Goal: Information Seeking & Learning: Learn about a topic

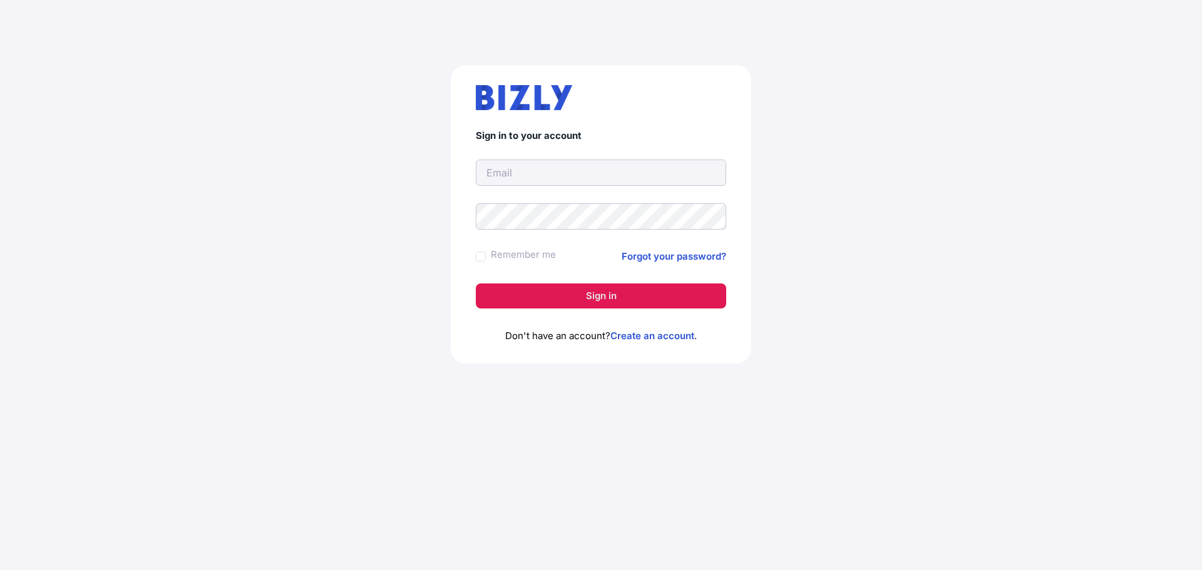
type input "[EMAIL_ADDRESS][DOMAIN_NAME]"
click at [625, 305] on button "Sign in" at bounding box center [601, 296] width 250 height 25
click at [606, 294] on button "Sign in" at bounding box center [601, 296] width 250 height 25
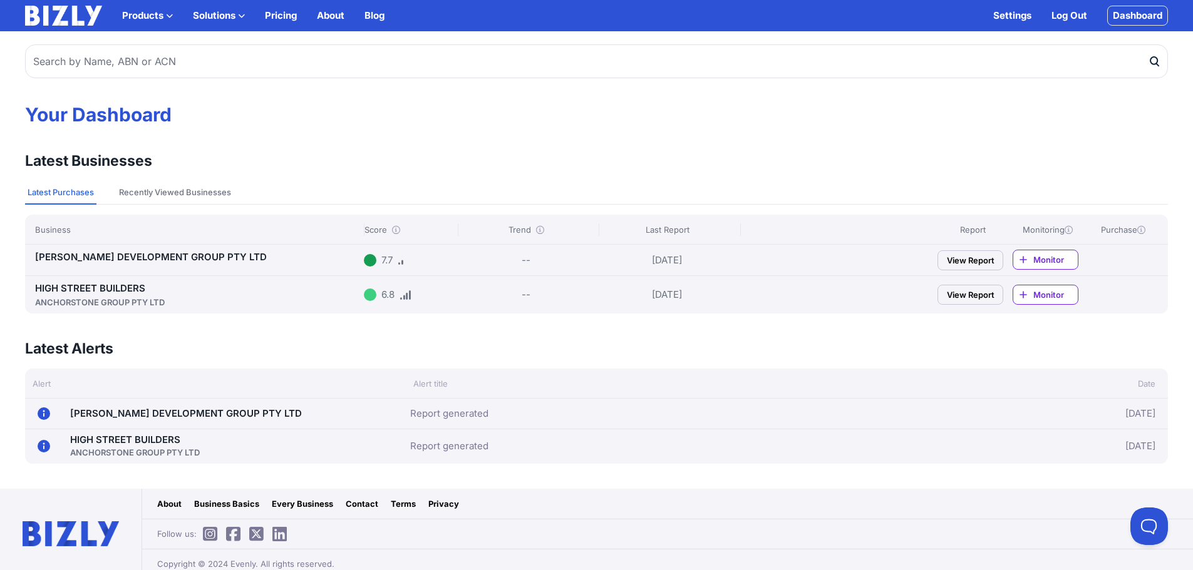
scroll to position [26, 0]
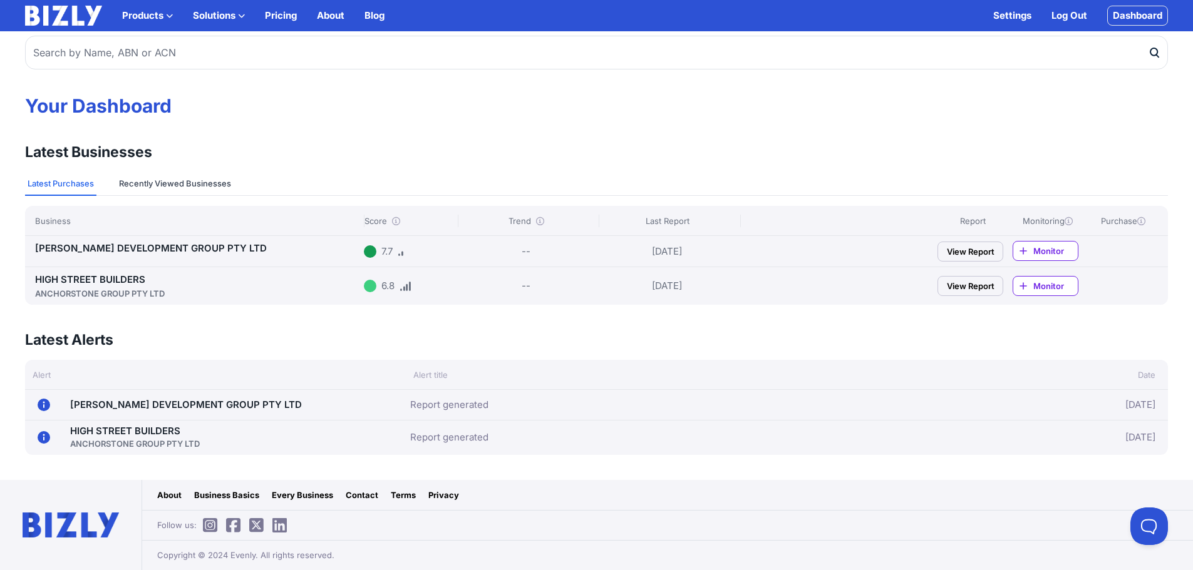
click at [185, 183] on button "Recently Viewed Businesses" at bounding box center [174, 184] width 117 height 24
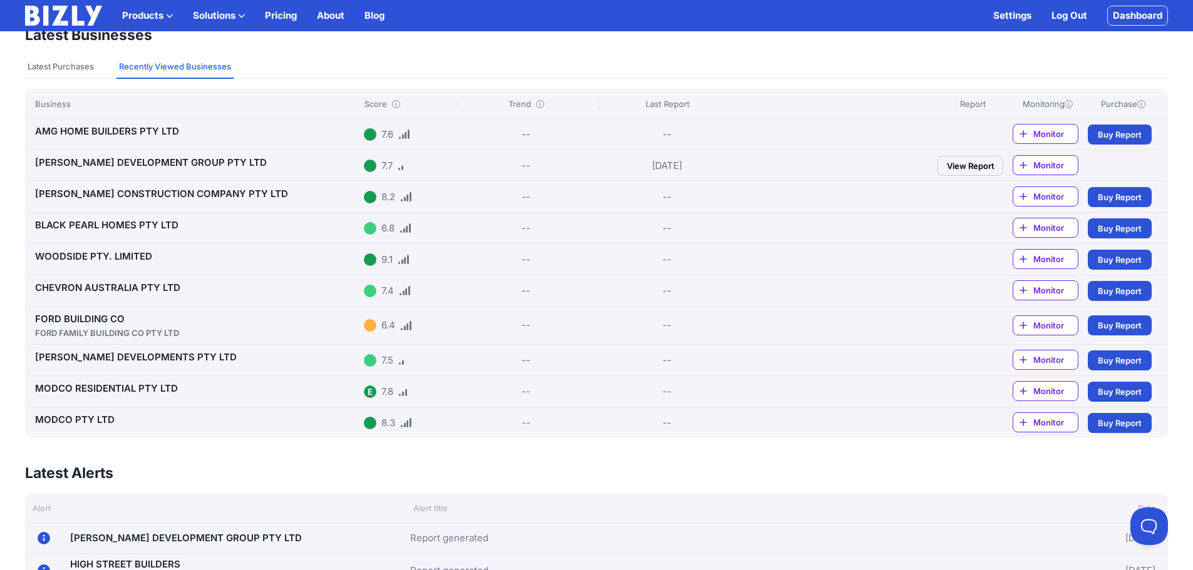
scroll to position [88, 0]
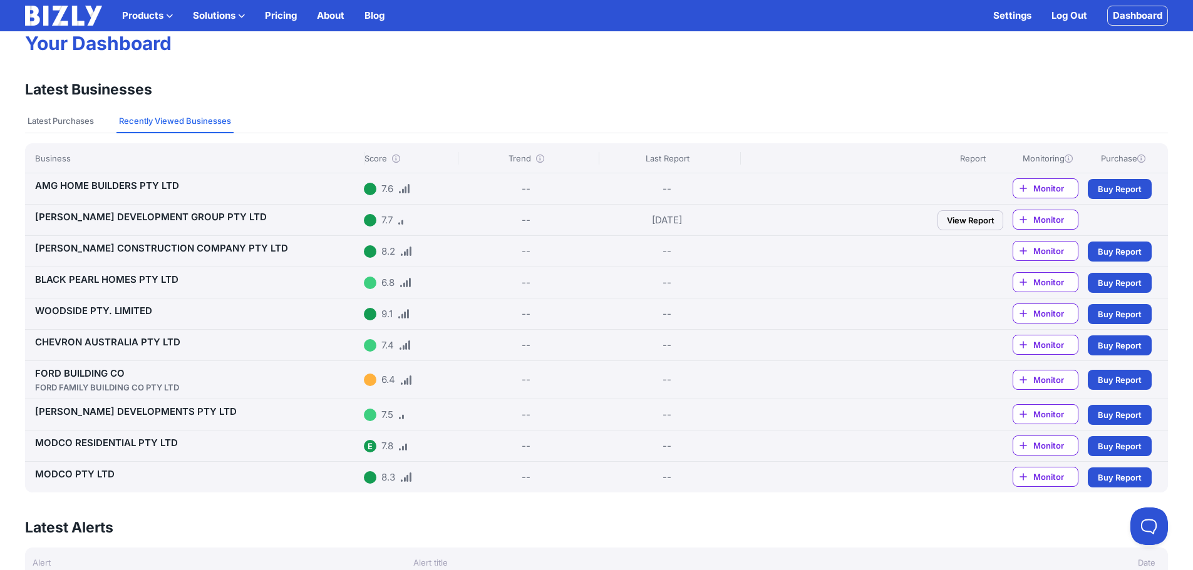
click at [174, 221] on link "TINGEY DEVELOPMENT GROUP PTY LTD" at bounding box center [151, 217] width 232 height 12
click at [95, 181] on link "AMG HOME BUILDERS PTY LTD" at bounding box center [107, 186] width 144 height 12
click at [120, 372] on link "FORD BUILDING CO FORD FAMILY BUILDING CO PTY LTD" at bounding box center [197, 381] width 324 height 26
click at [76, 124] on button "Latest Purchases" at bounding box center [60, 122] width 71 height 24
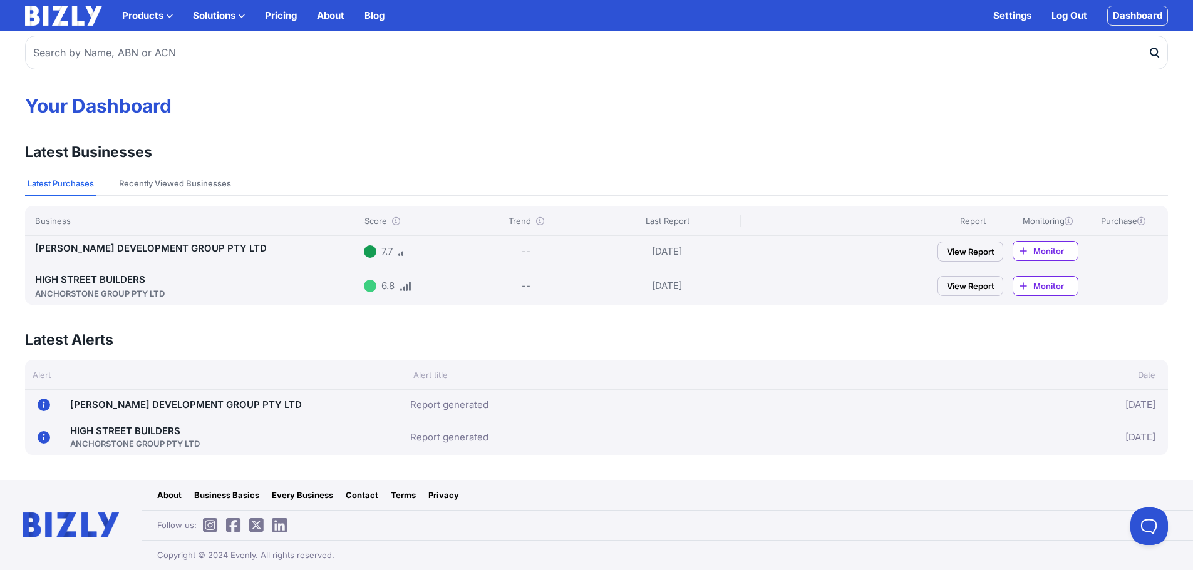
scroll to position [26, 0]
click at [152, 179] on button "Recently Viewed Businesses" at bounding box center [174, 184] width 117 height 24
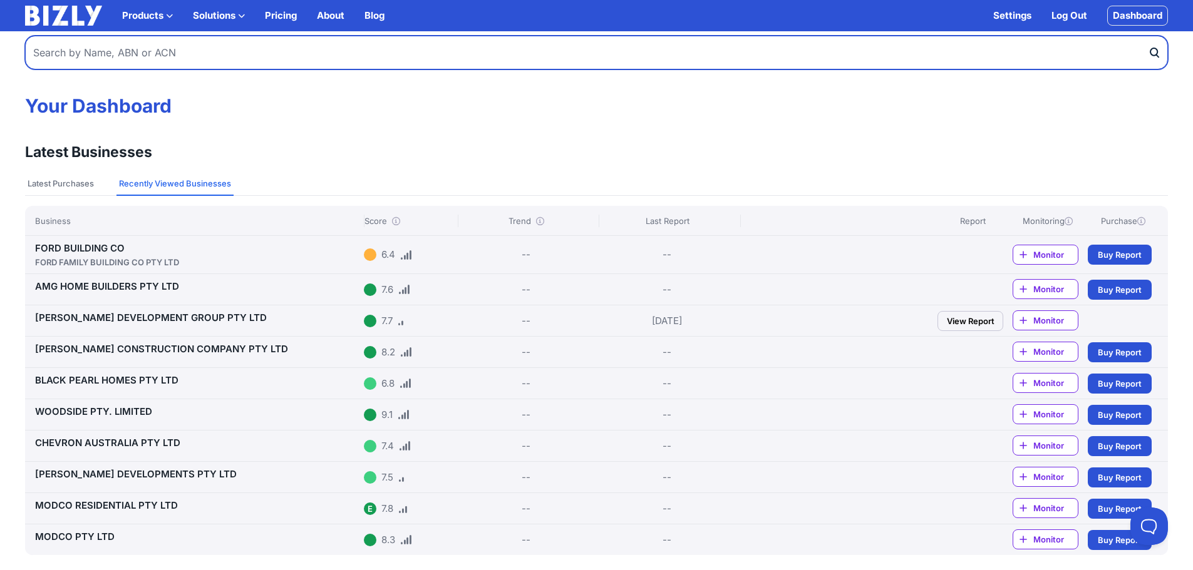
click at [337, 44] on input "text" at bounding box center [596, 53] width 1143 height 34
type input "93169841874"
click at [90, 53] on input "93169841874" at bounding box center [596, 53] width 1143 height 34
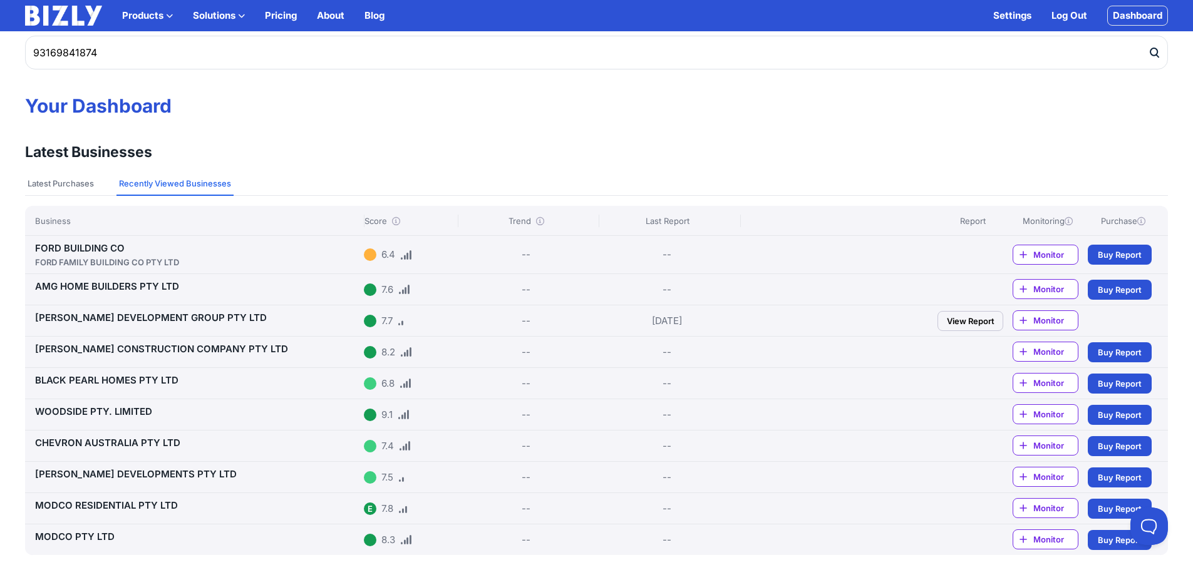
click at [1153, 53] on icon "submit" at bounding box center [1154, 52] width 13 height 13
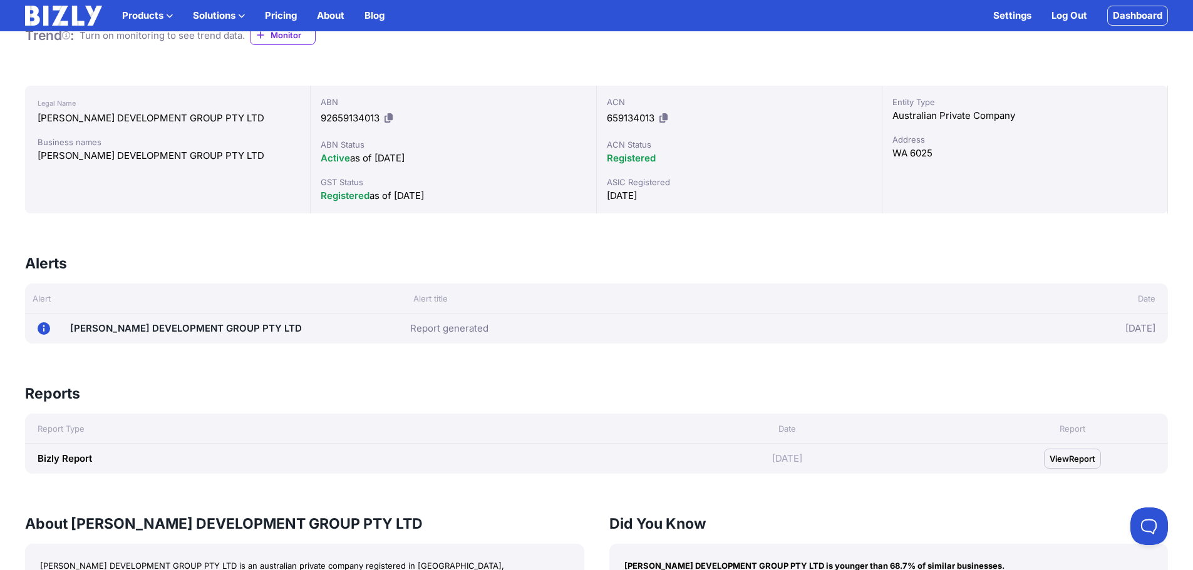
scroll to position [6, 0]
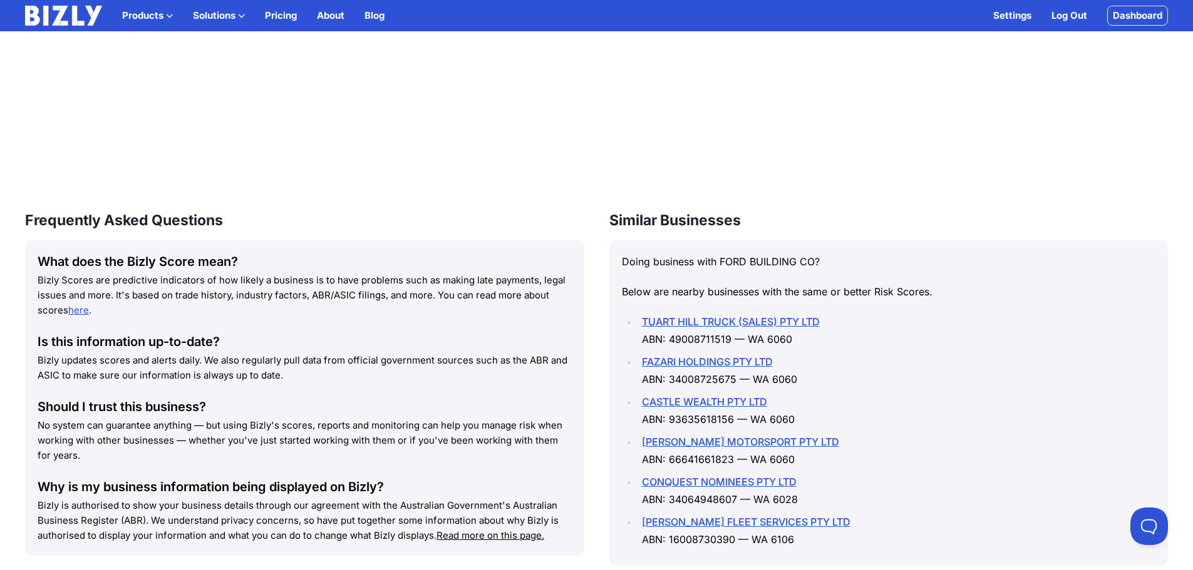
scroll to position [1638, 0]
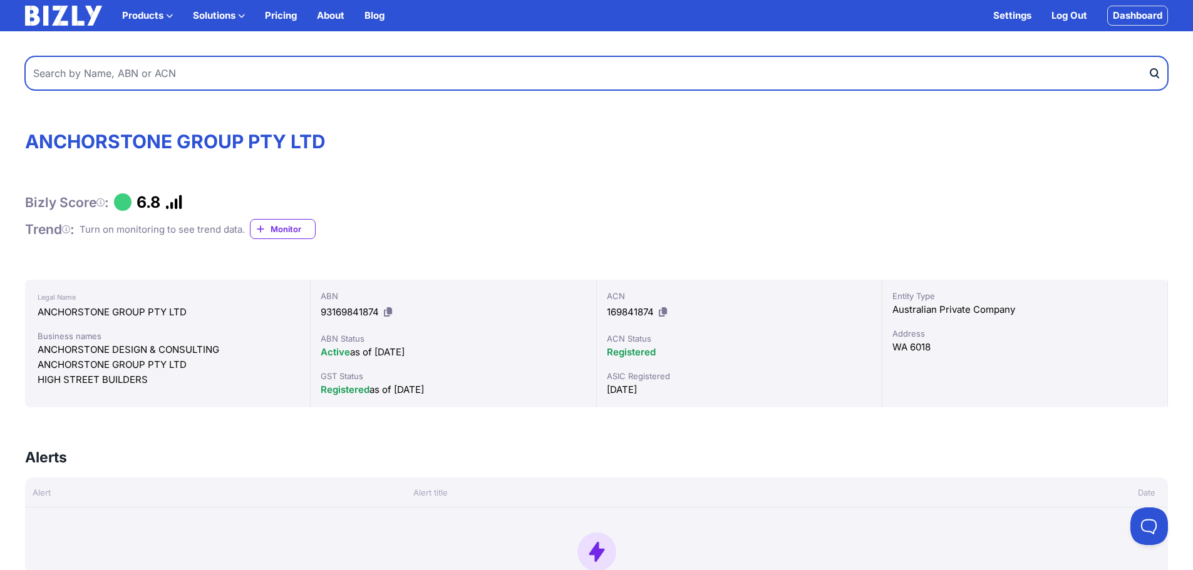
click at [279, 61] on input "text" at bounding box center [596, 73] width 1143 height 34
drag, startPoint x: 90, startPoint y: 76, endPoint x: 140, endPoint y: 66, distance: 51.1
click at [134, 66] on input "first homebuyers" at bounding box center [596, 73] width 1143 height 34
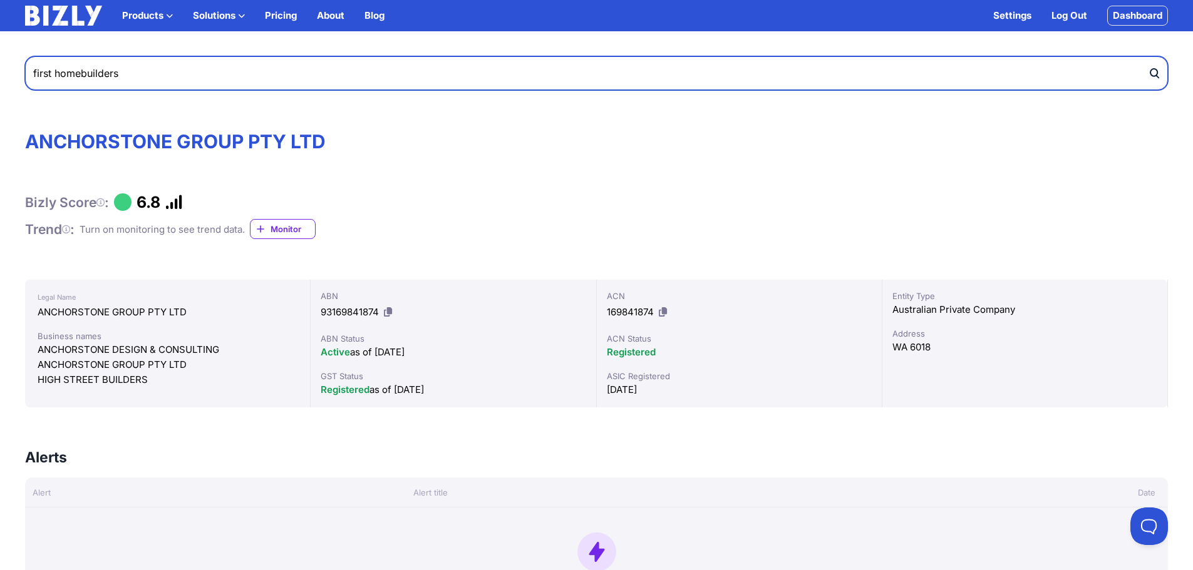
type input "first homebuilders"
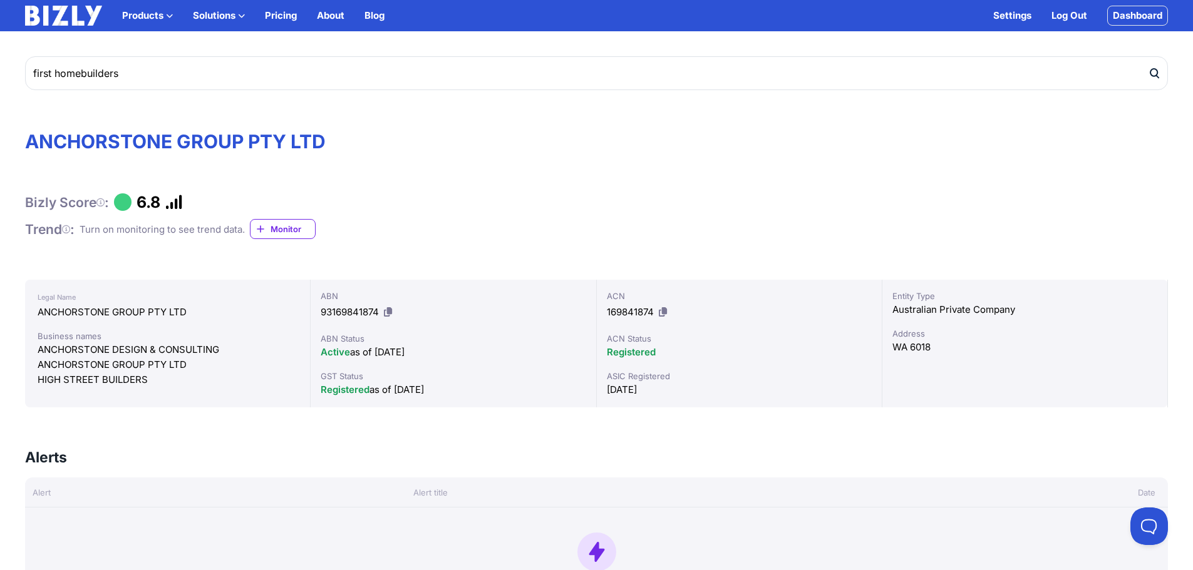
click at [1154, 68] on icon "submit" at bounding box center [1154, 73] width 13 height 13
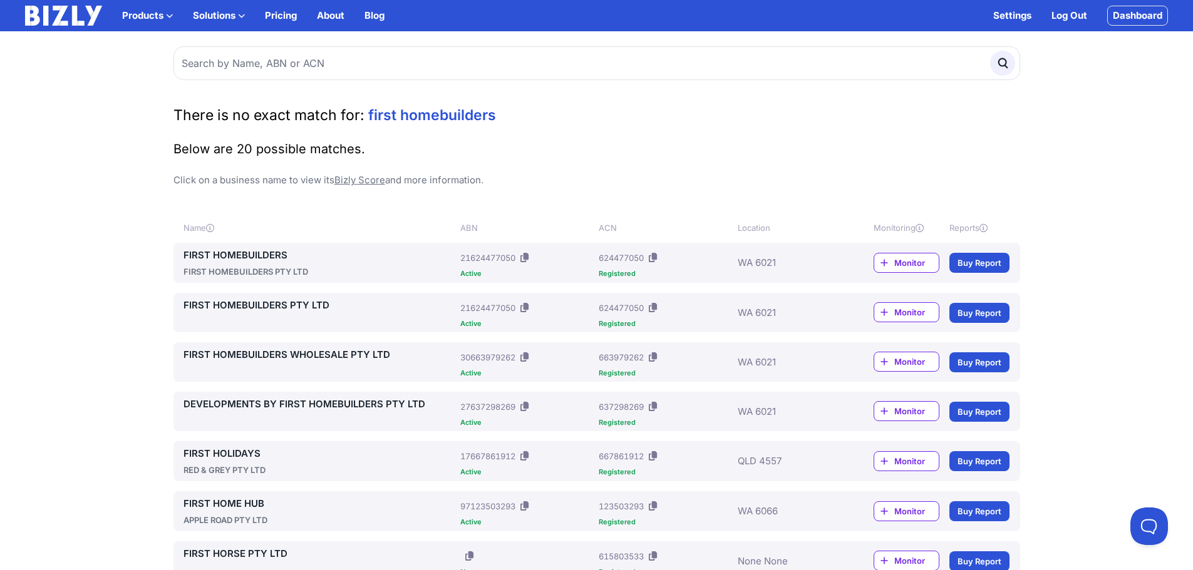
click at [273, 260] on link "FIRST HOMEBUILDERS" at bounding box center [319, 255] width 272 height 15
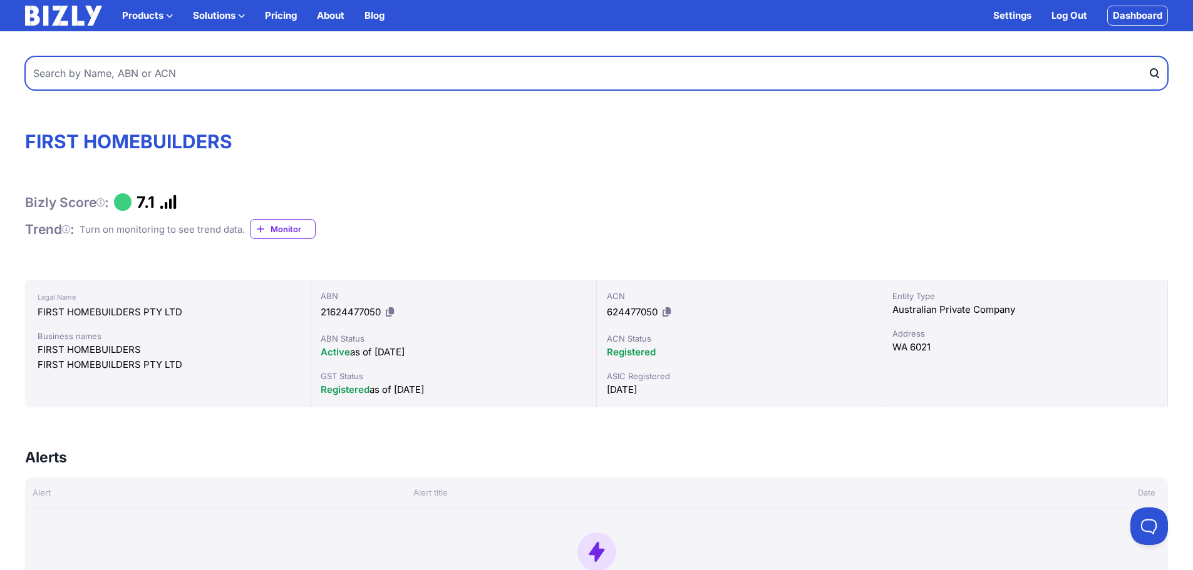
click at [193, 80] on input "text" at bounding box center [596, 73] width 1143 height 34
type input "trio homes"
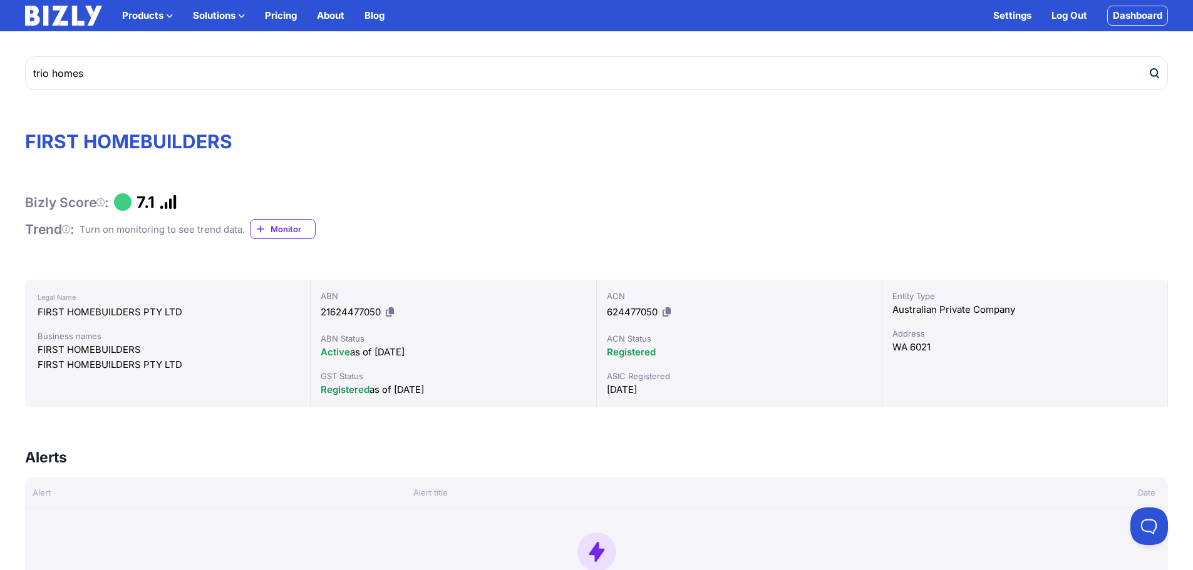
click at [1151, 74] on icon "submit" at bounding box center [1154, 73] width 13 height 13
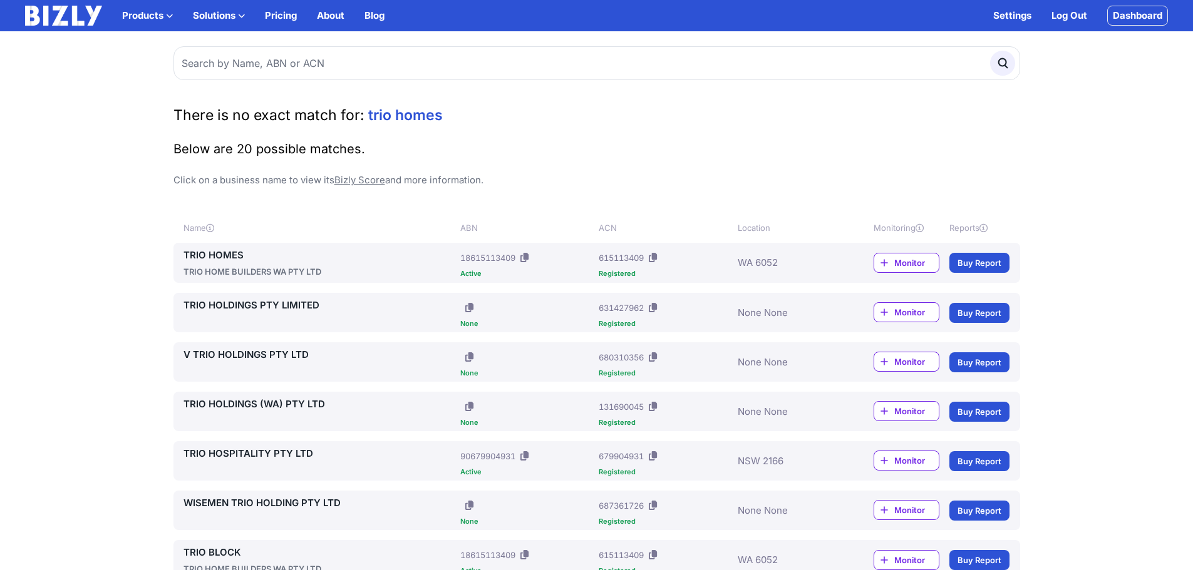
click at [227, 253] on link "TRIO HOMES" at bounding box center [319, 255] width 272 height 15
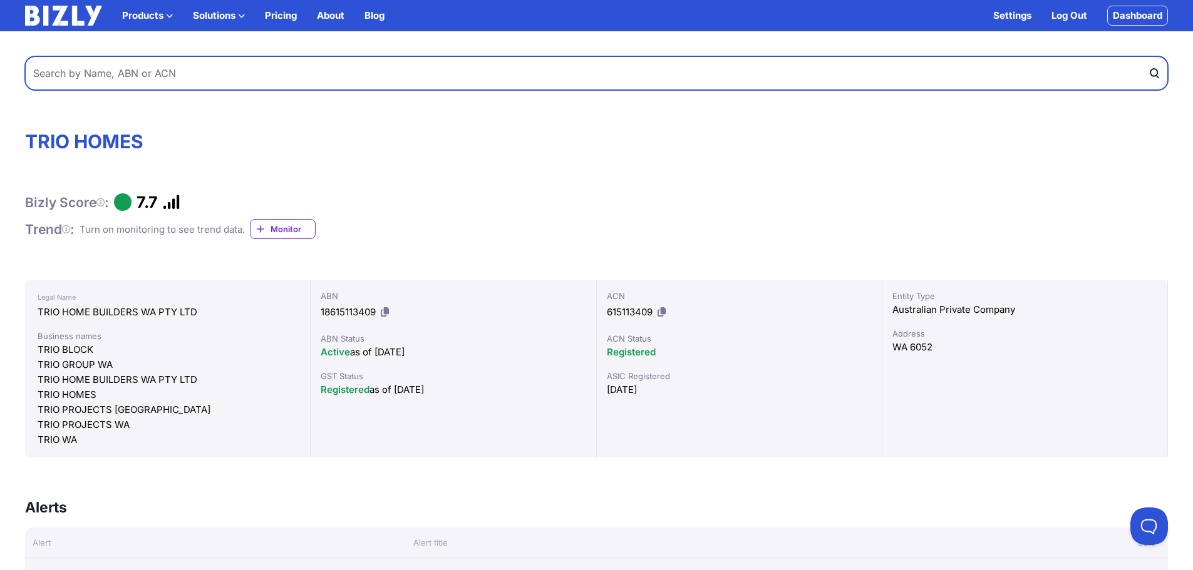
click at [172, 59] on input "text" at bounding box center [596, 73] width 1143 height 34
click at [167, 66] on input "text" at bounding box center [596, 73] width 1143 height 34
type input "ultimo constructions"
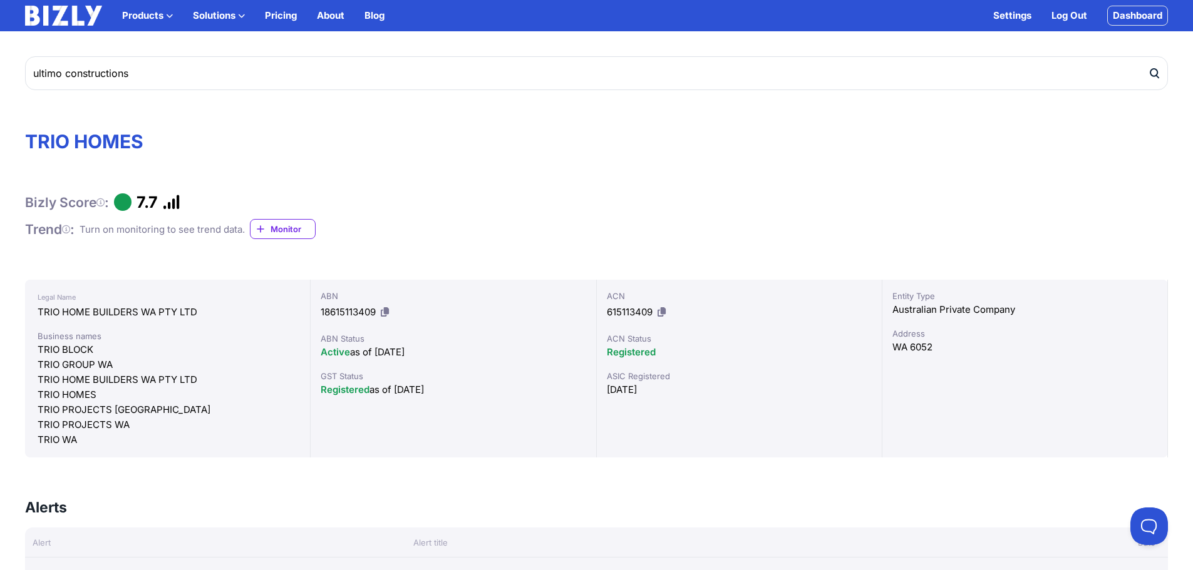
click at [1154, 80] on button "submit" at bounding box center [1158, 73] width 20 height 34
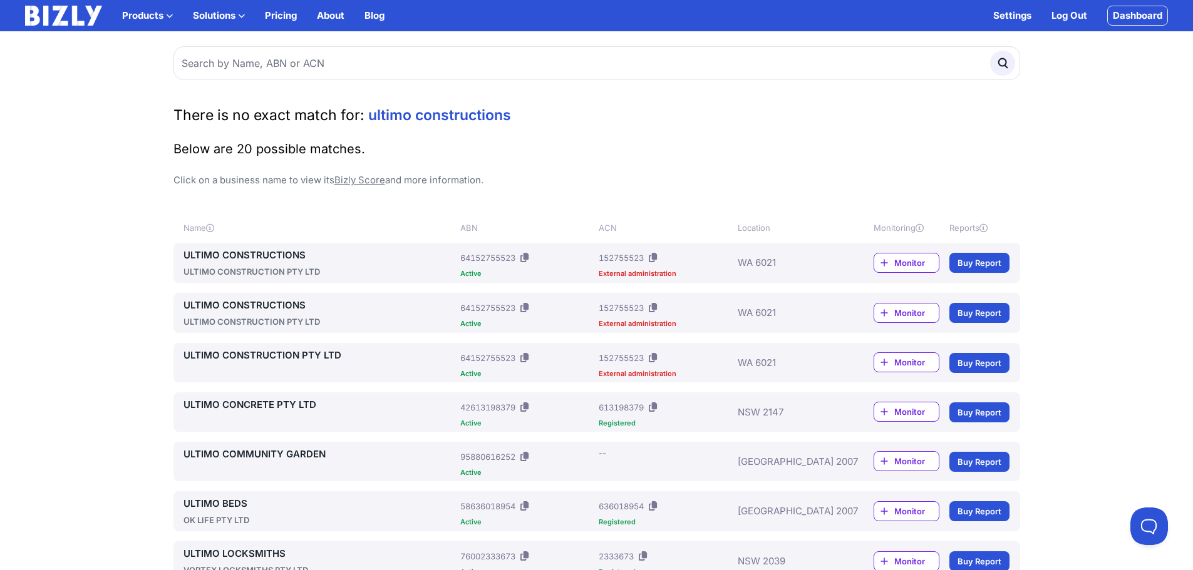
click at [265, 255] on link "ULTIMO CONSTRUCTIONS" at bounding box center [319, 255] width 272 height 15
click at [254, 307] on link "ULTIMO CONSTRUCTIONS" at bounding box center [319, 305] width 272 height 15
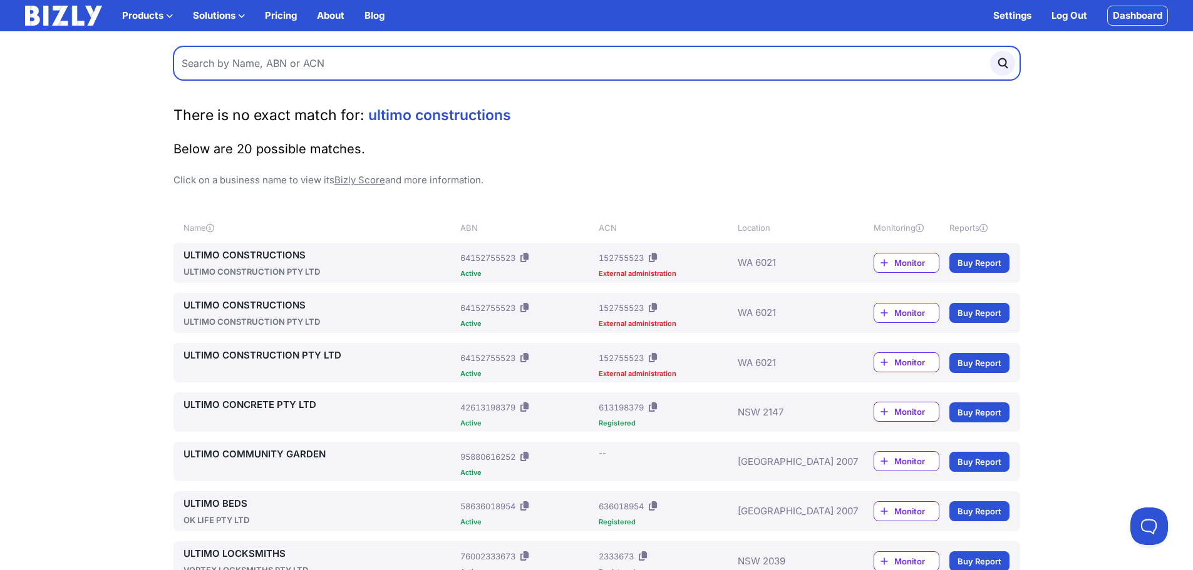
click at [396, 73] on input "text" at bounding box center [596, 63] width 846 height 34
type input "tingey development"
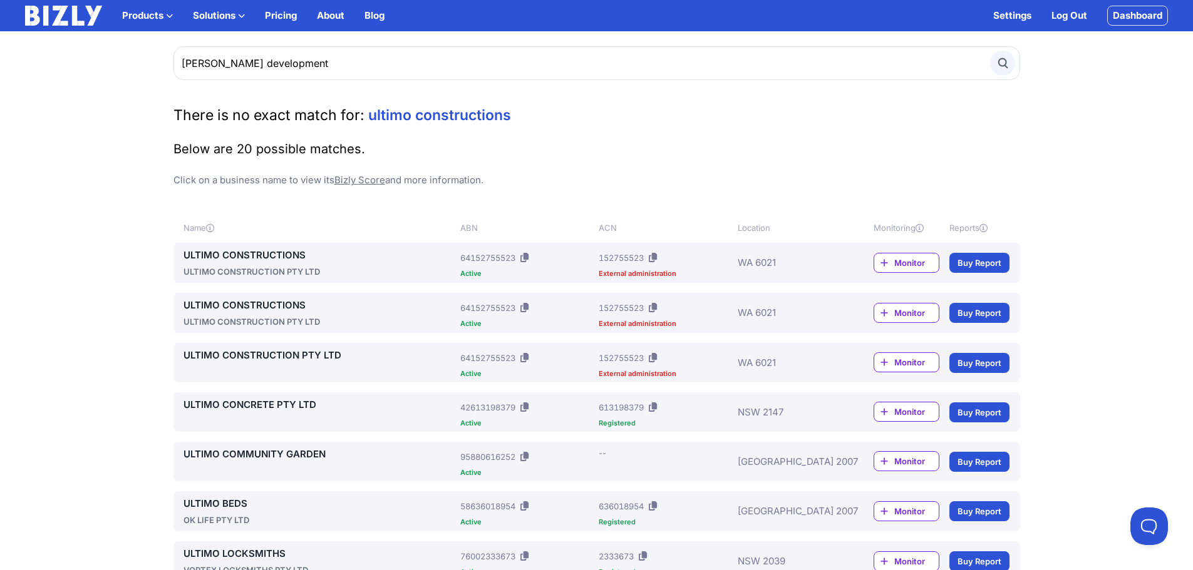
click at [1001, 68] on icon "submit" at bounding box center [1002, 63] width 14 height 14
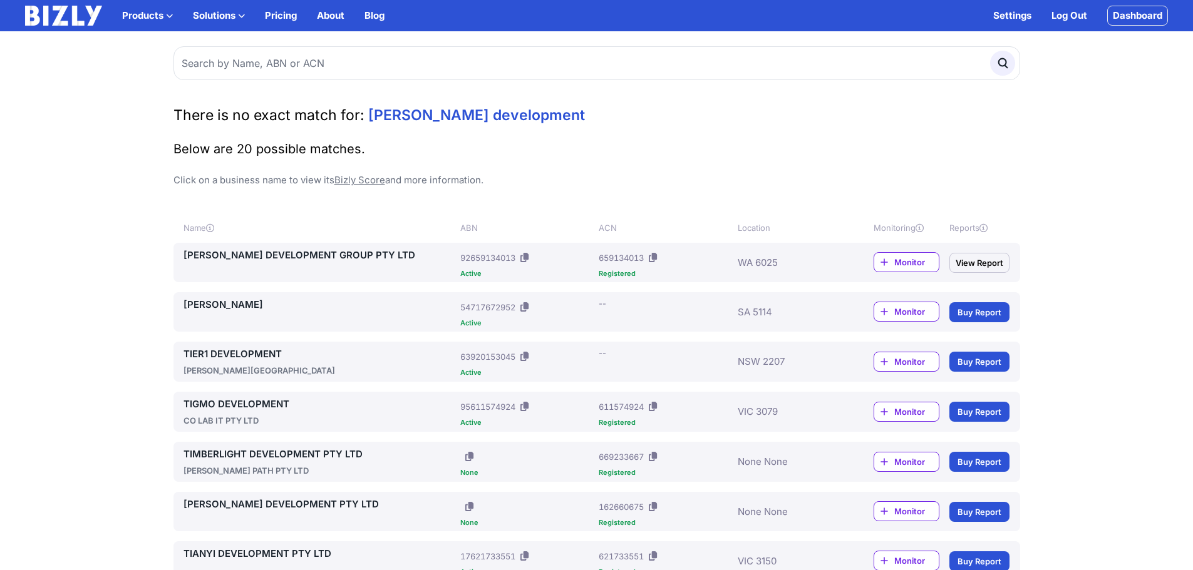
click at [347, 266] on div "[PERSON_NAME] DEVELOPMENT GROUP PTY LTD" at bounding box center [319, 262] width 272 height 29
click at [351, 255] on link "TINGEY DEVELOPMENT GROUP PTY LTD" at bounding box center [319, 255] width 272 height 15
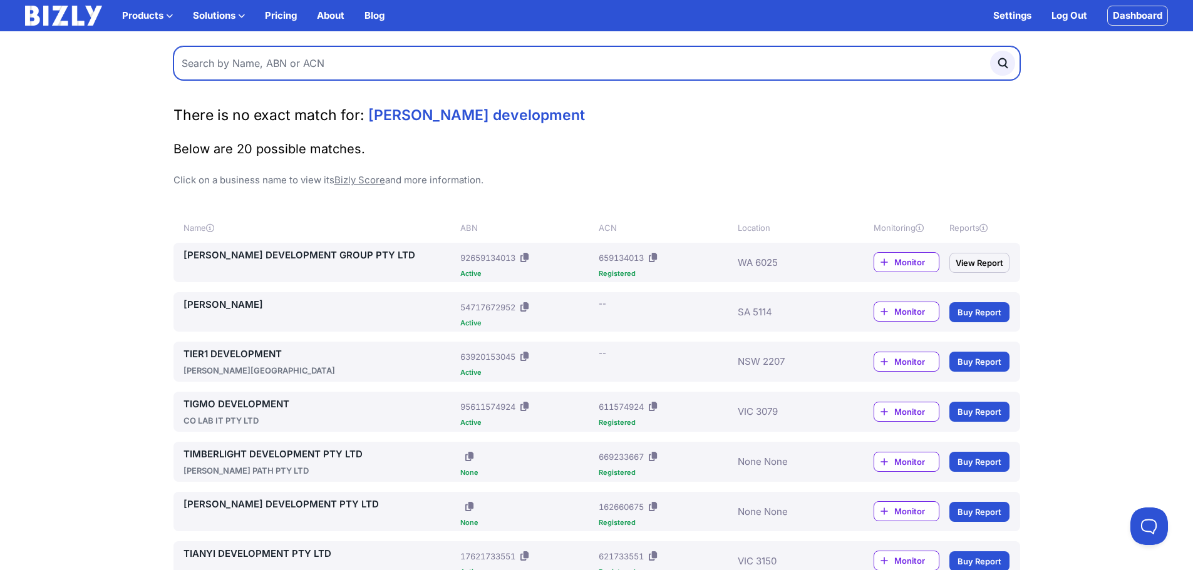
click at [253, 56] on input "text" at bounding box center [596, 63] width 846 height 34
click at [339, 68] on input "text" at bounding box center [596, 63] width 846 height 34
type input "zorzi builders"
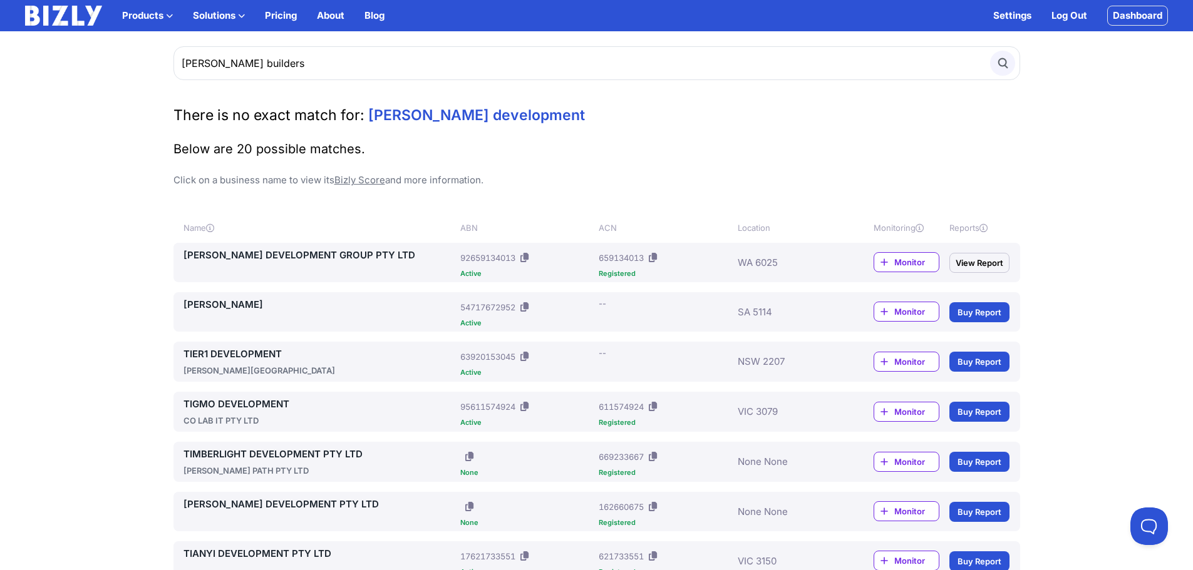
click at [1012, 69] on button "submit" at bounding box center [1002, 63] width 25 height 25
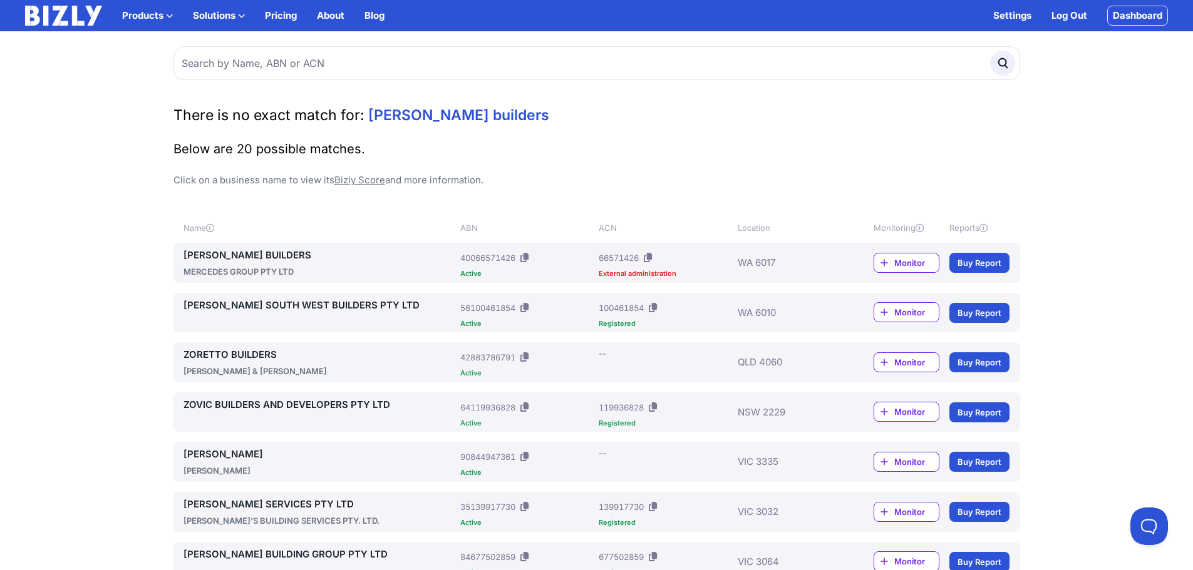
click at [235, 252] on link "ZORZI BUILDERS" at bounding box center [319, 255] width 272 height 15
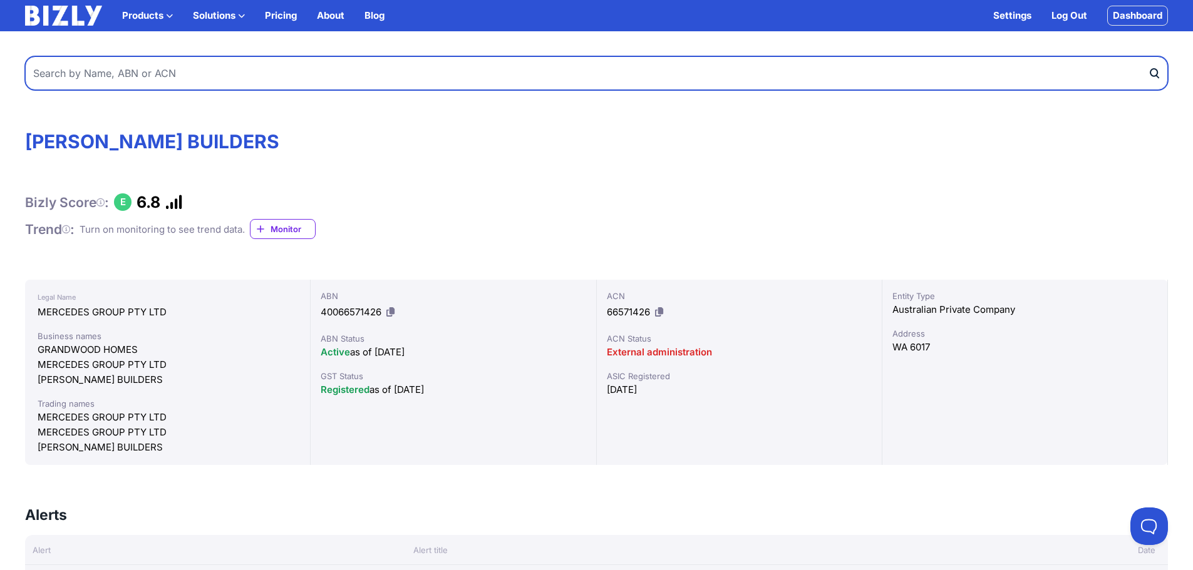
click at [277, 83] on input "text" at bounding box center [596, 73] width 1143 height 34
type input "inka builders"
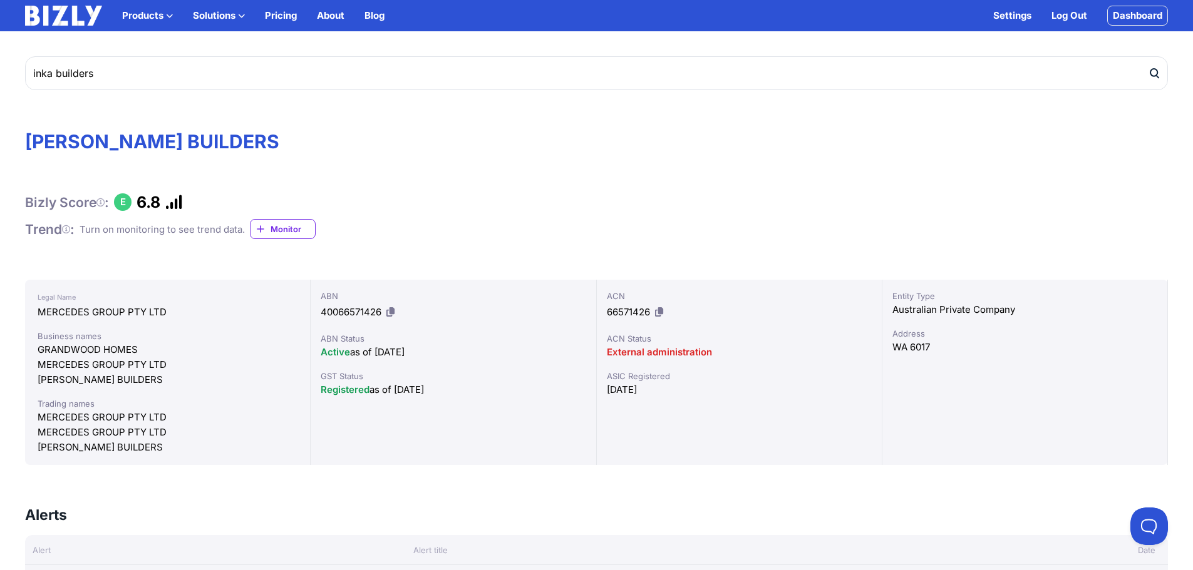
click at [1151, 77] on icon "submit" at bounding box center [1154, 73] width 13 height 13
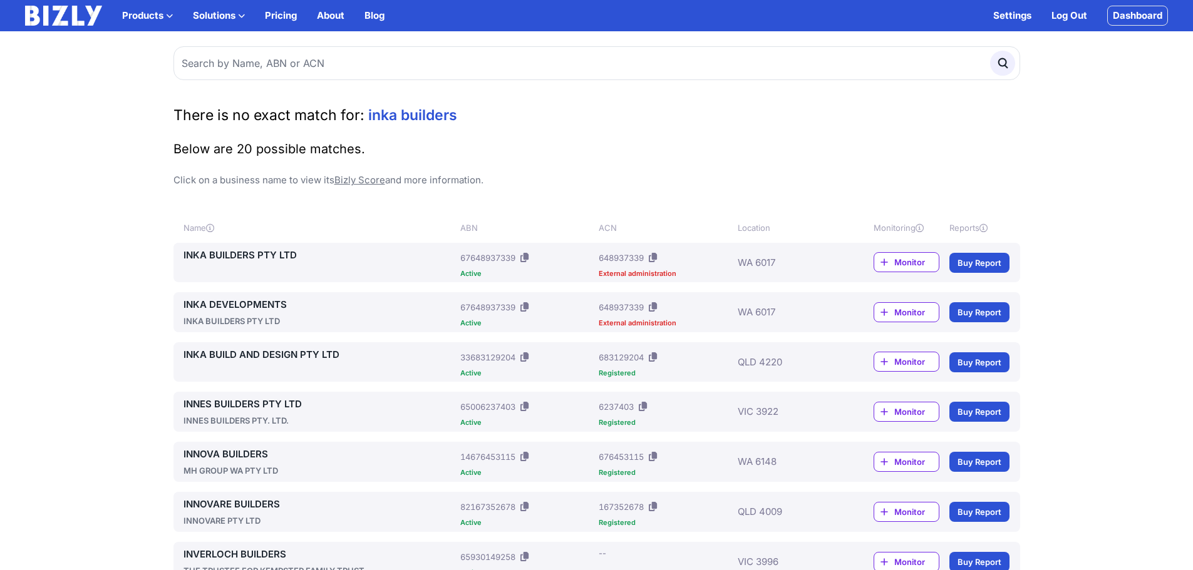
click at [241, 250] on link "INKA BUILDERS PTY LTD" at bounding box center [319, 255] width 272 height 15
click at [269, 305] on link "INKA DEVELOPMENTS" at bounding box center [319, 304] width 272 height 15
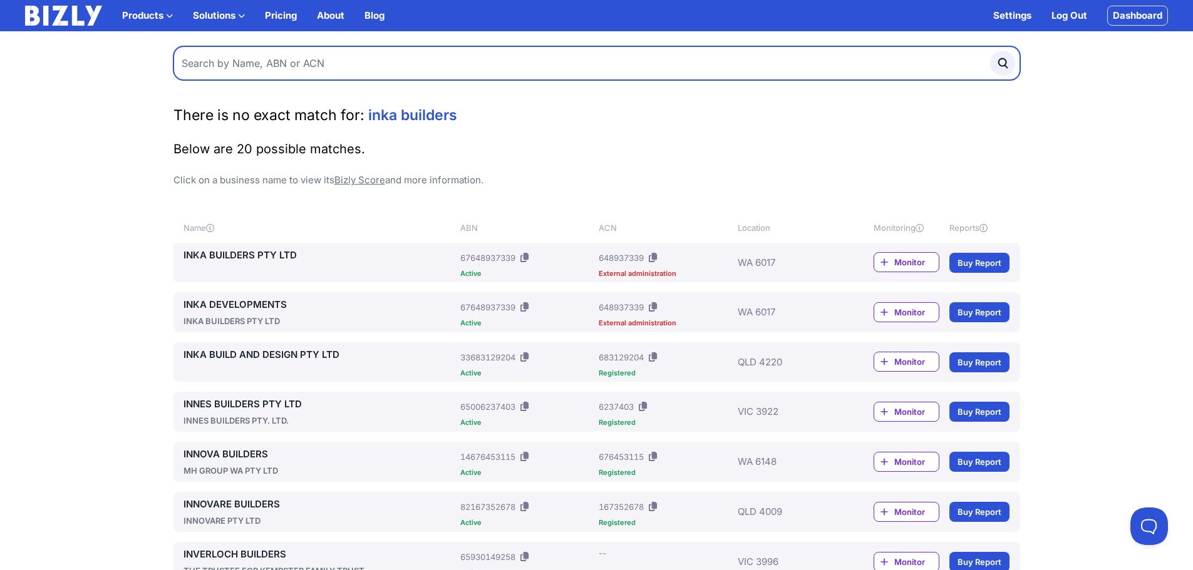
click at [316, 56] on input "text" at bounding box center [596, 63] width 846 height 34
type input "anchorstone group"
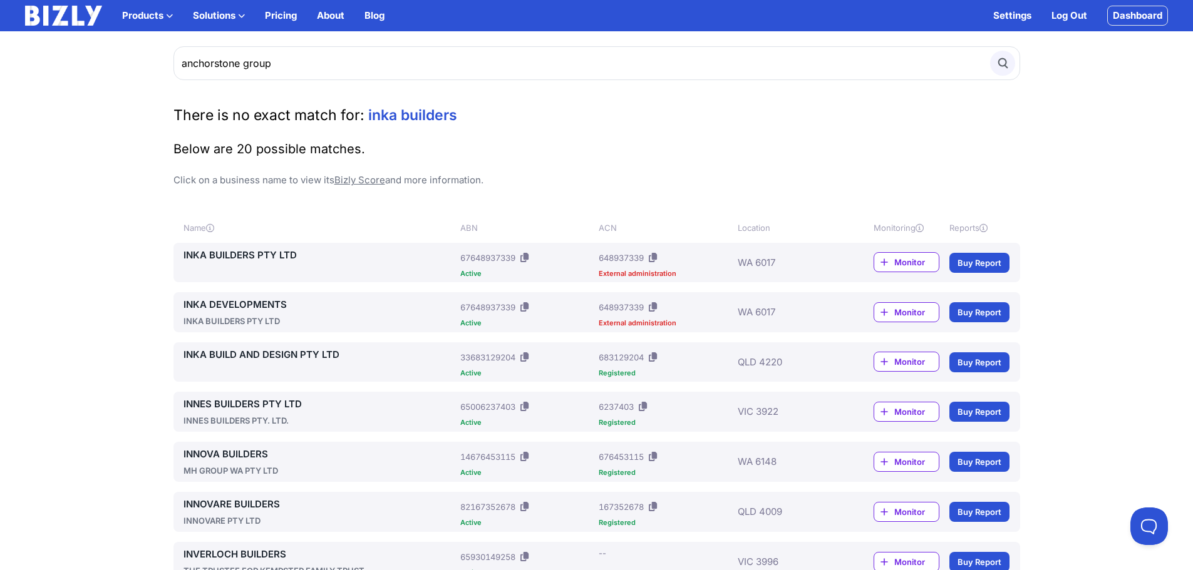
click at [1010, 66] on button "submit" at bounding box center [1002, 63] width 25 height 25
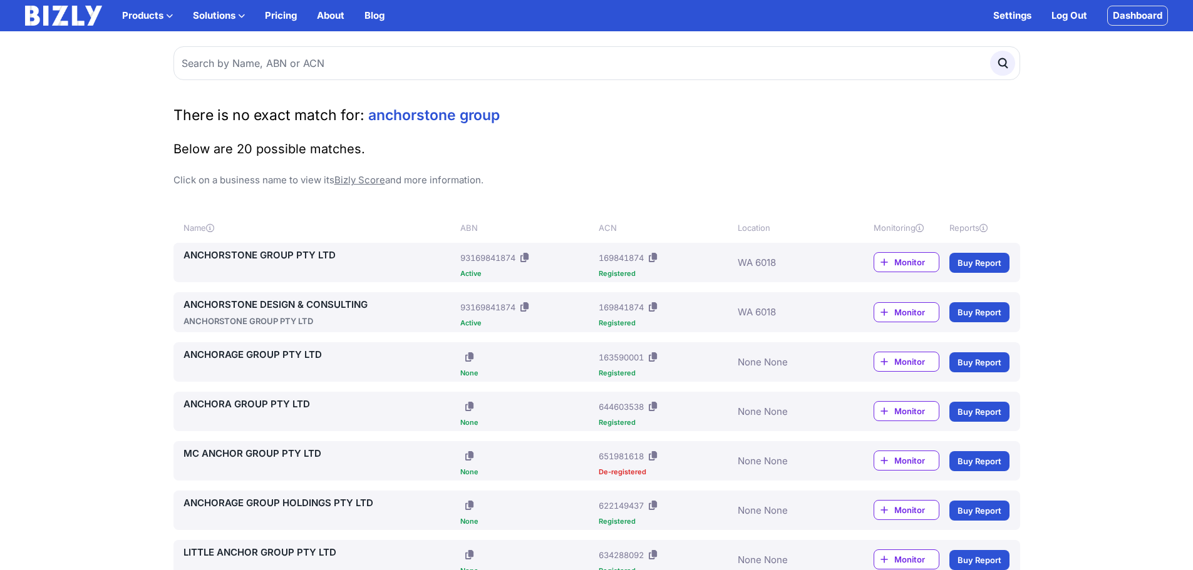
click at [292, 297] on link "ANCHORSTONE DESIGN & CONSULTING" at bounding box center [319, 304] width 272 height 15
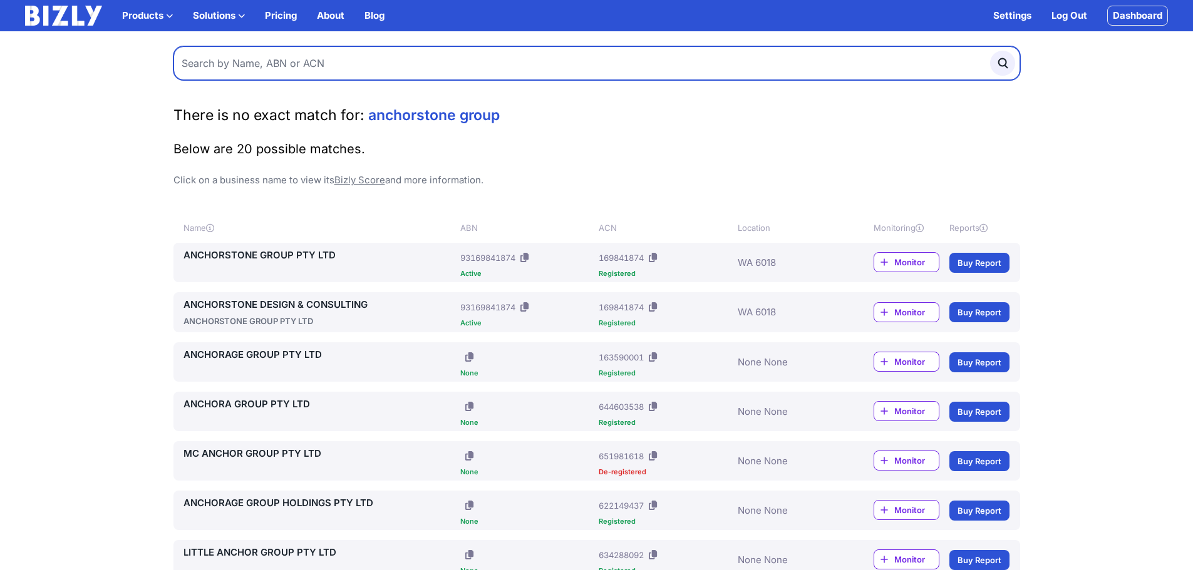
click at [344, 72] on input "text" at bounding box center [596, 63] width 846 height 34
type input "ford building co"
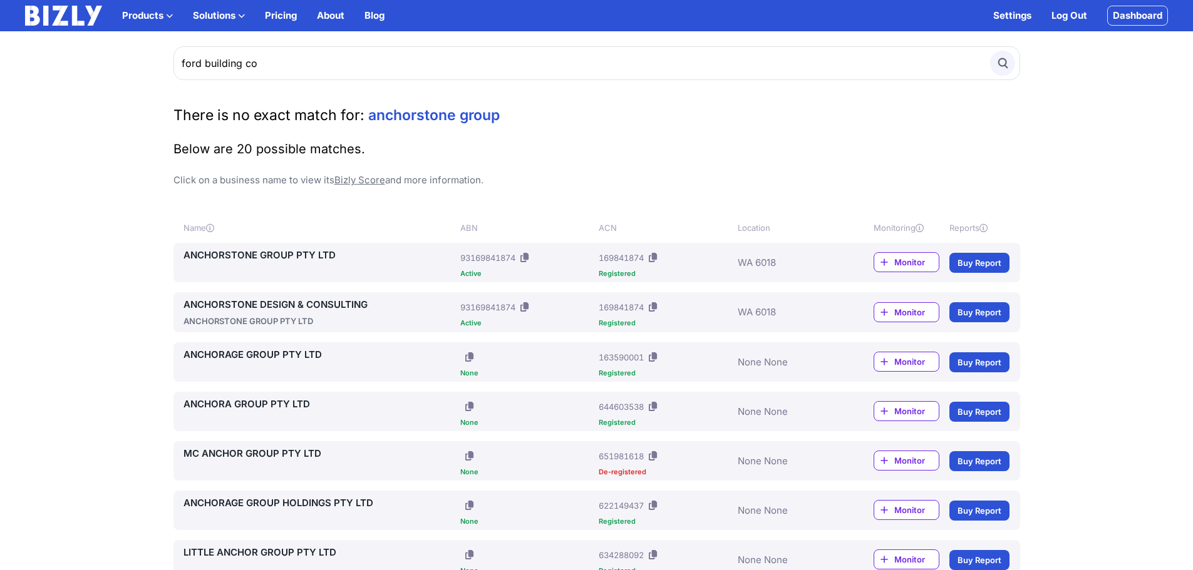
click at [1004, 64] on icon "submit" at bounding box center [1002, 63] width 14 height 14
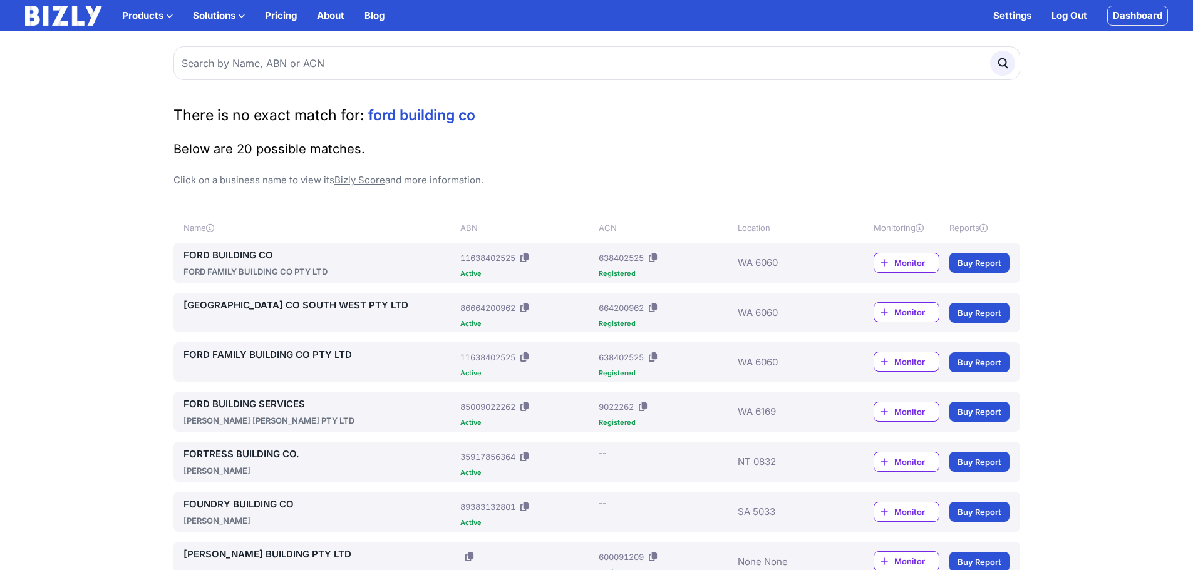
click at [242, 256] on link "FORD BUILDING CO" at bounding box center [319, 255] width 272 height 15
click at [249, 250] on link "FORD BUILDING CO" at bounding box center [319, 255] width 272 height 15
click at [240, 311] on link "FORD BUILDING CO SOUTH WEST PTY LTD" at bounding box center [319, 305] width 272 height 15
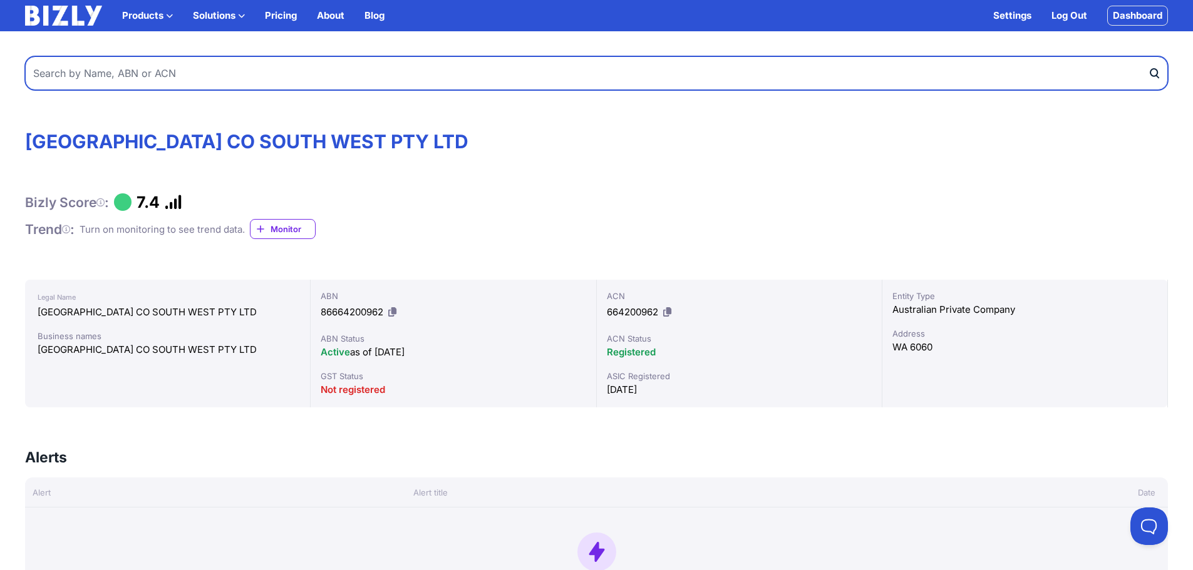
click at [282, 58] on input "text" at bounding box center [596, 73] width 1143 height 34
paste input "46009433658"
type input "46009433658"
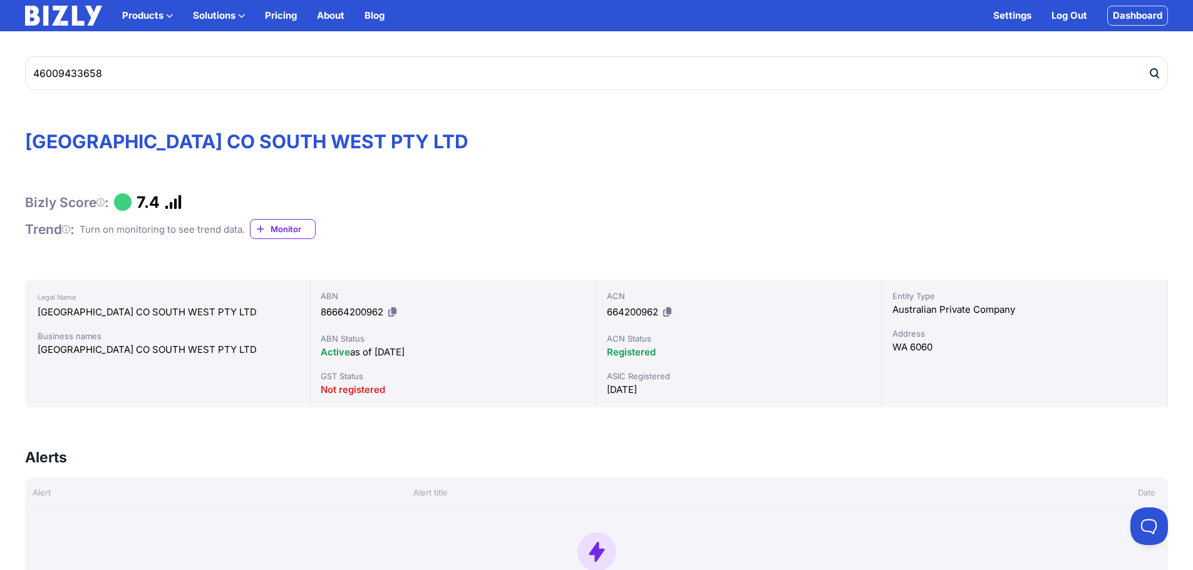
click at [1158, 69] on icon "submit" at bounding box center [1154, 73] width 13 height 13
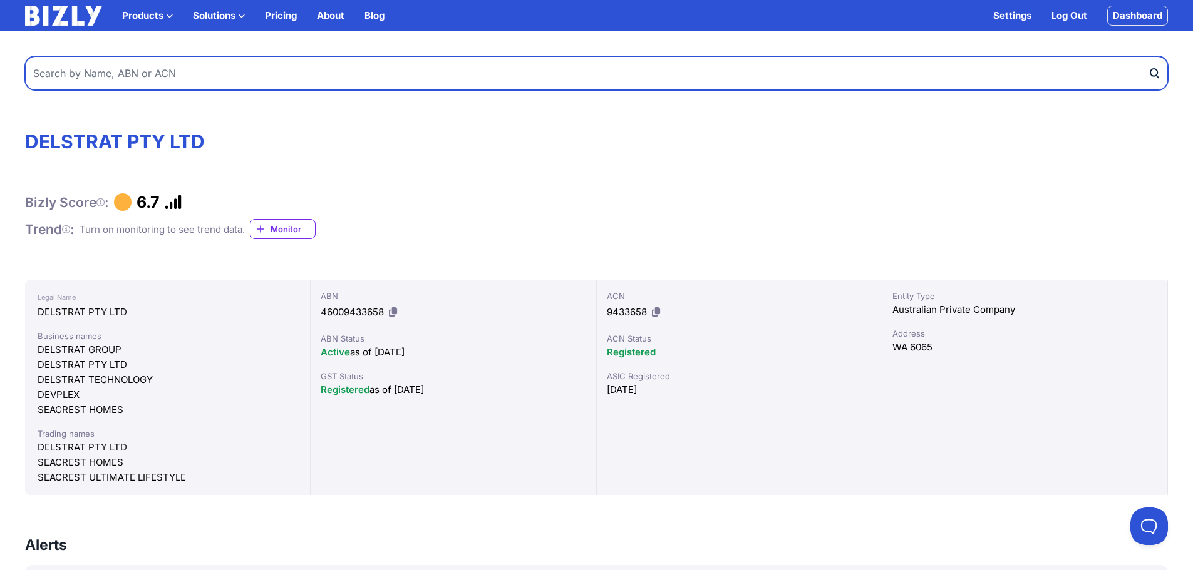
click at [427, 68] on input "text" at bounding box center [596, 73] width 1143 height 34
type input "progen"
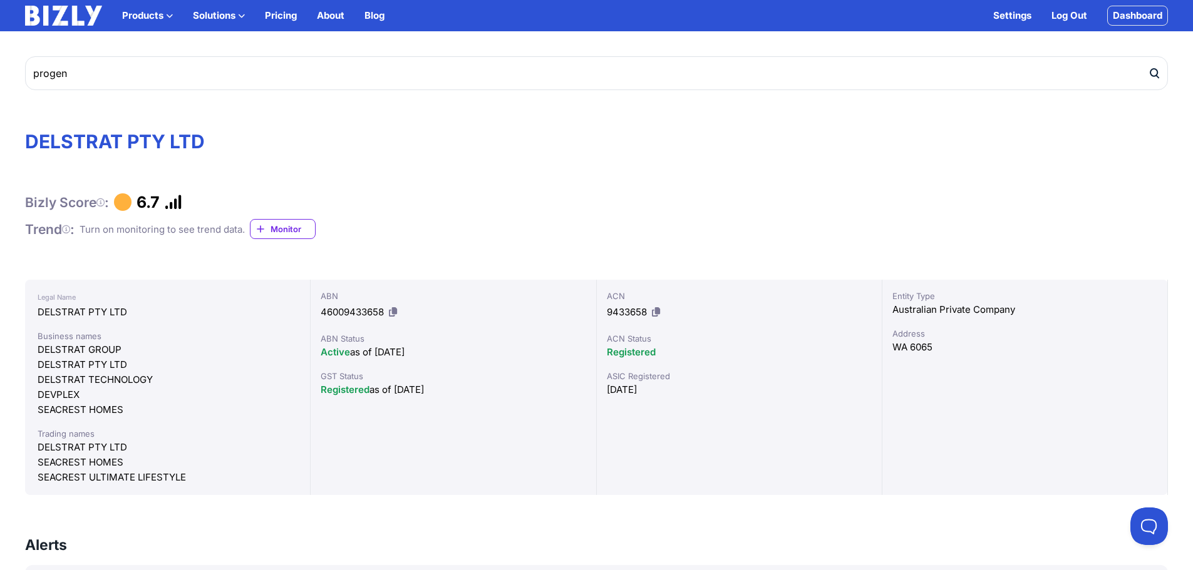
click at [1148, 71] on icon "submit" at bounding box center [1154, 73] width 13 height 13
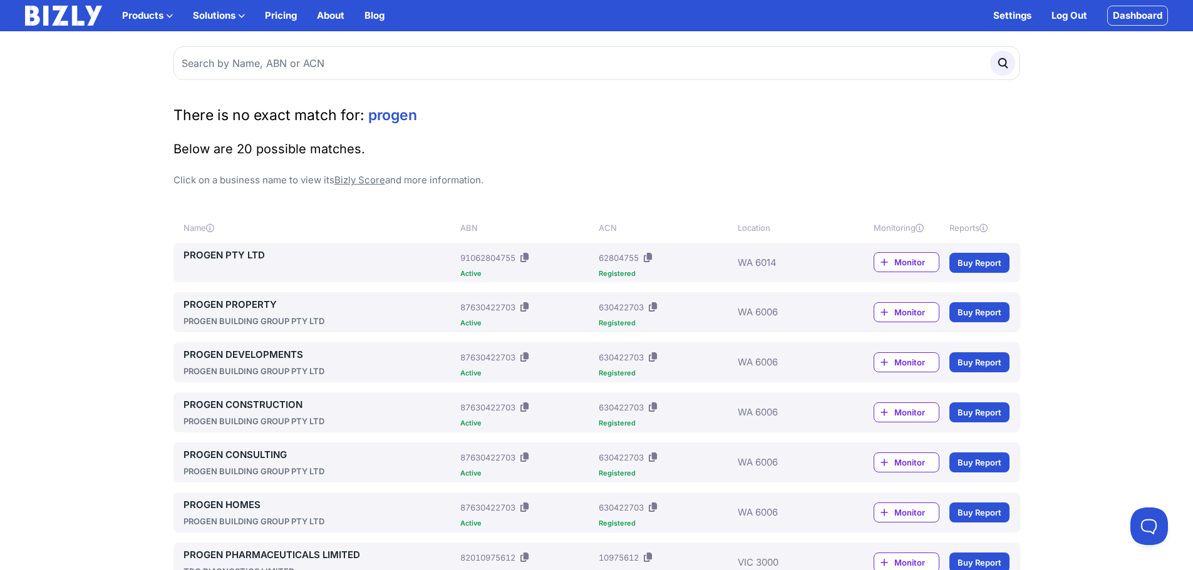
click at [284, 358] on link "PROGEN DEVELOPMENTS" at bounding box center [319, 354] width 272 height 15
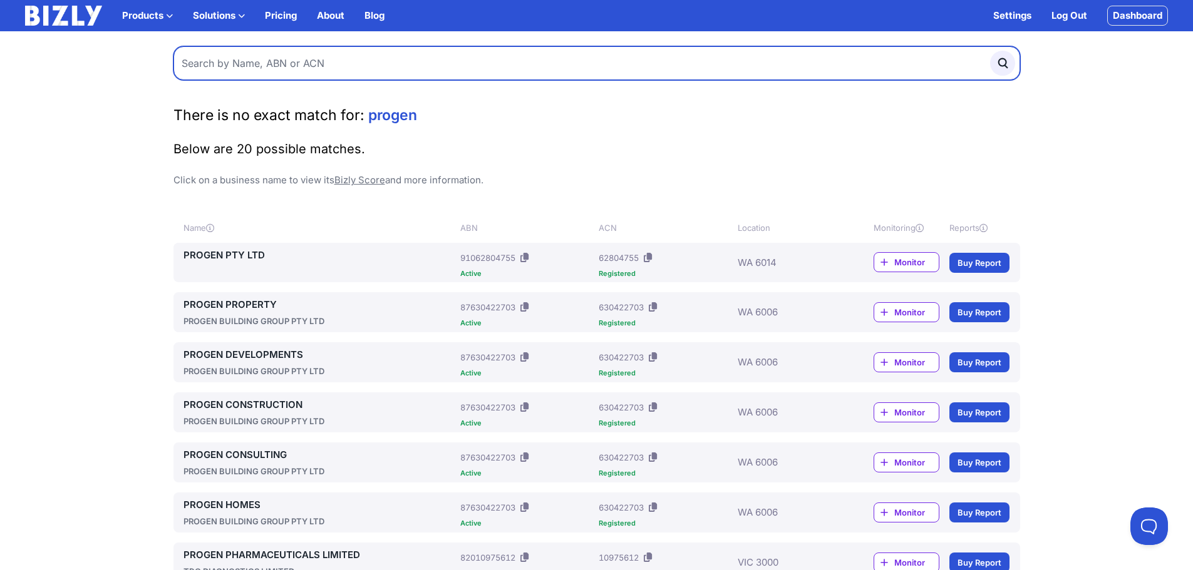
click at [401, 63] on input "text" at bounding box center [596, 63] width 846 height 34
type input "independent building advice"
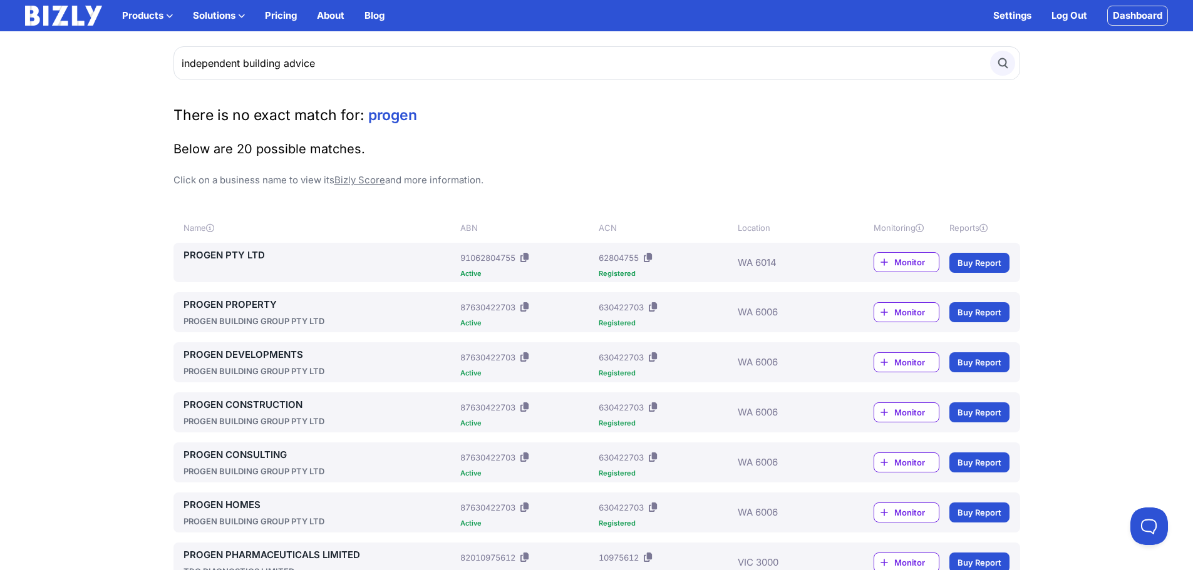
click at [1008, 60] on icon "submit" at bounding box center [1002, 63] width 14 height 14
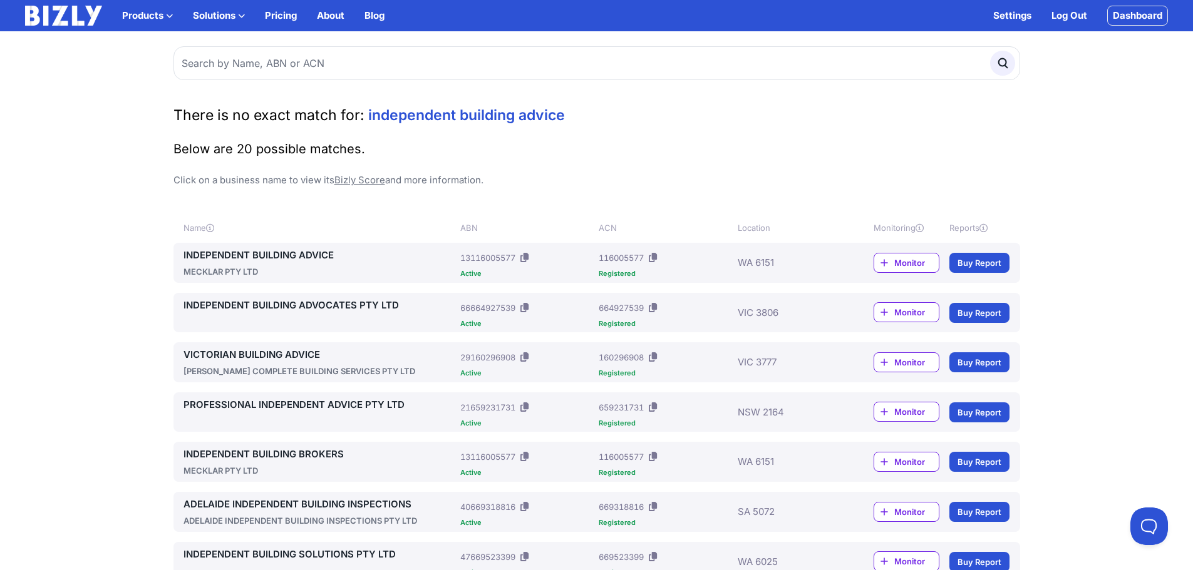
click at [282, 254] on link "INDEPENDENT BUILDING ADVICE" at bounding box center [319, 255] width 272 height 15
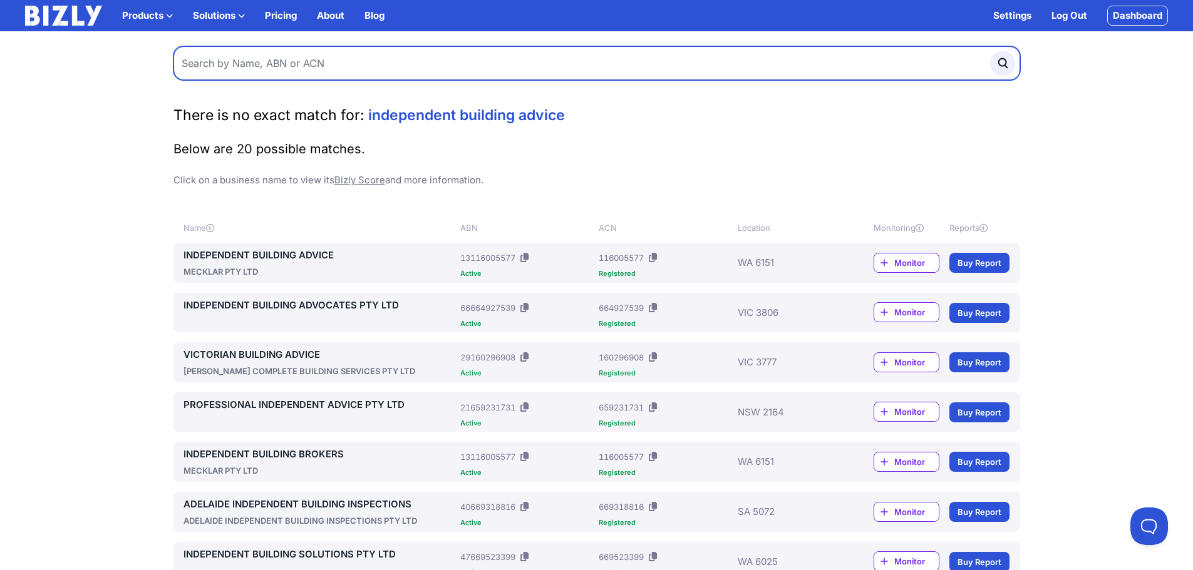
click at [282, 80] on input "text" at bounding box center [596, 63] width 846 height 34
click at [292, 69] on input "text" at bounding box center [596, 63] width 846 height 34
type input "dercole developments"
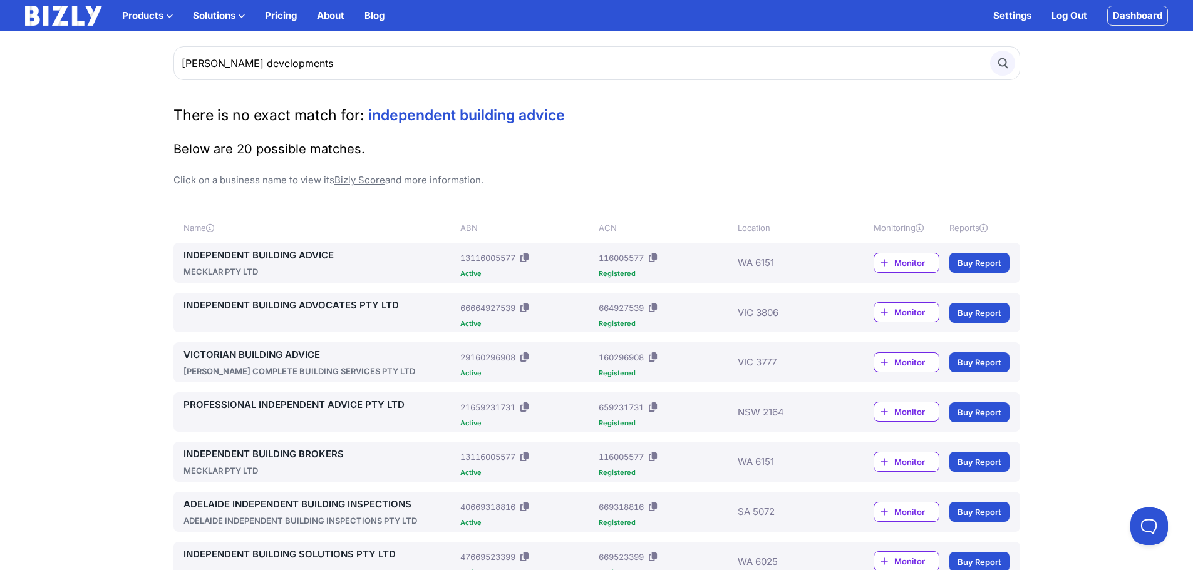
click at [1003, 59] on circle "submit" at bounding box center [1002, 63] width 8 height 8
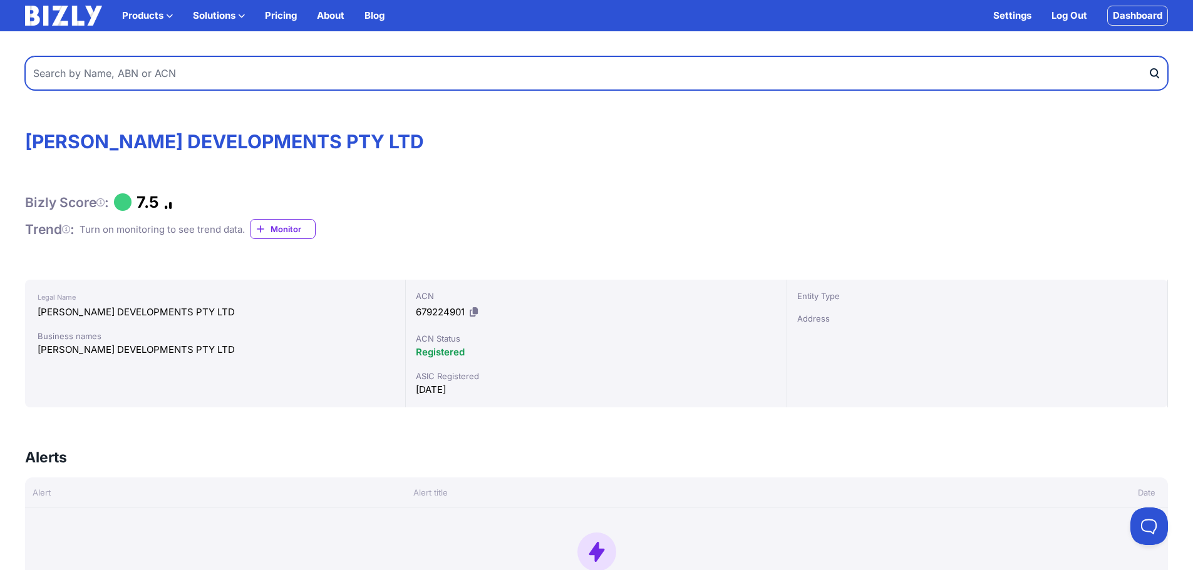
click at [229, 65] on input "text" at bounding box center [596, 73] width 1143 height 34
click at [402, 78] on input "text" at bounding box center [596, 73] width 1143 height 34
click at [450, 70] on input "tingey develo" at bounding box center [596, 73] width 1143 height 34
paste input "80612936035"
click at [450, 70] on input "tingey develo80612936035" at bounding box center [596, 73] width 1143 height 34
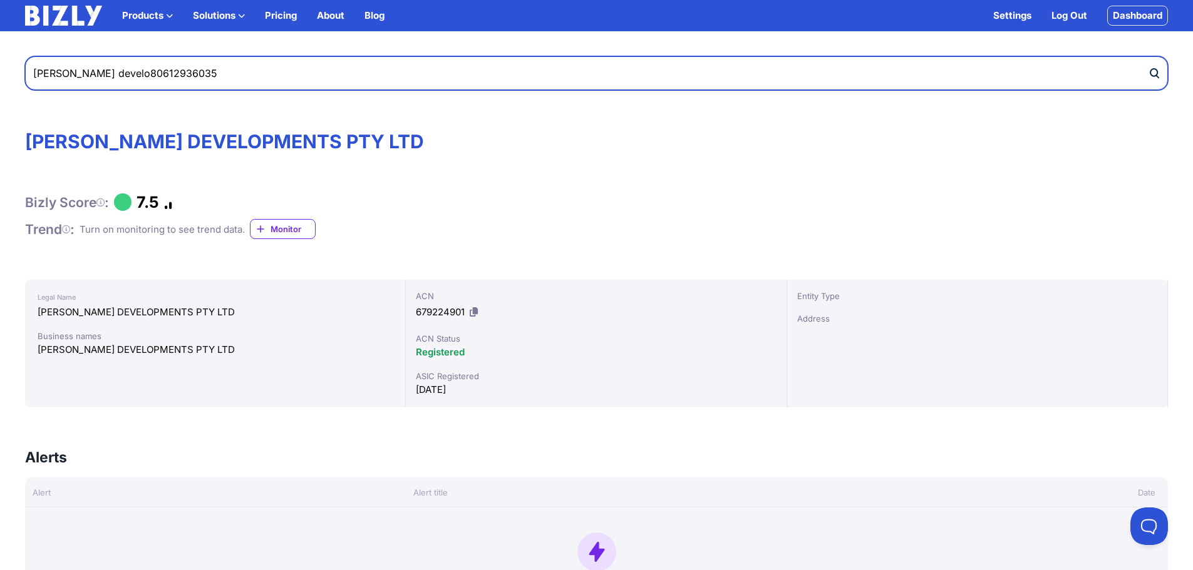
click at [450, 70] on input "tingey develo80612936035" at bounding box center [596, 73] width 1143 height 34
paste input "text"
type input "80612936035"
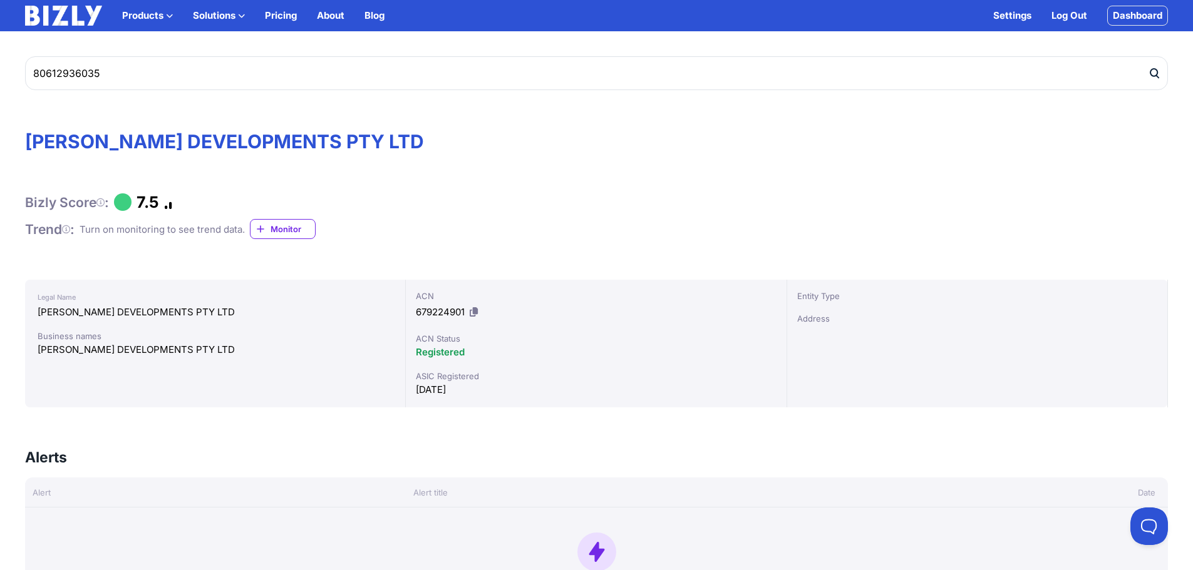
click at [1155, 69] on icon "submit" at bounding box center [1153, 73] width 7 height 8
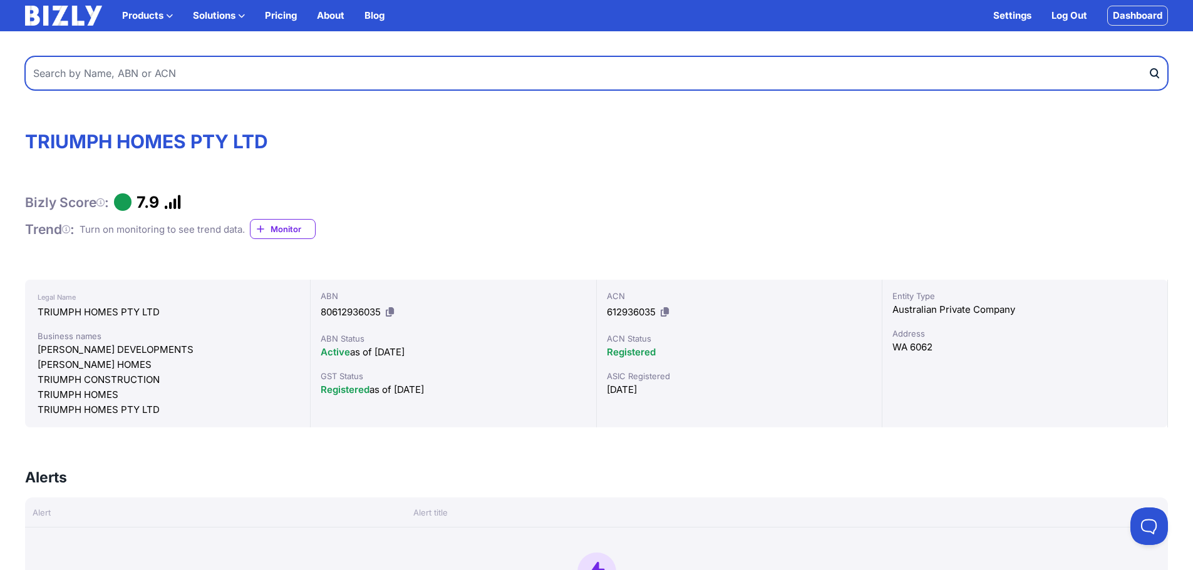
click at [535, 69] on input "text" at bounding box center [596, 73] width 1143 height 34
paste input "14614115098"
type input "14614115098"
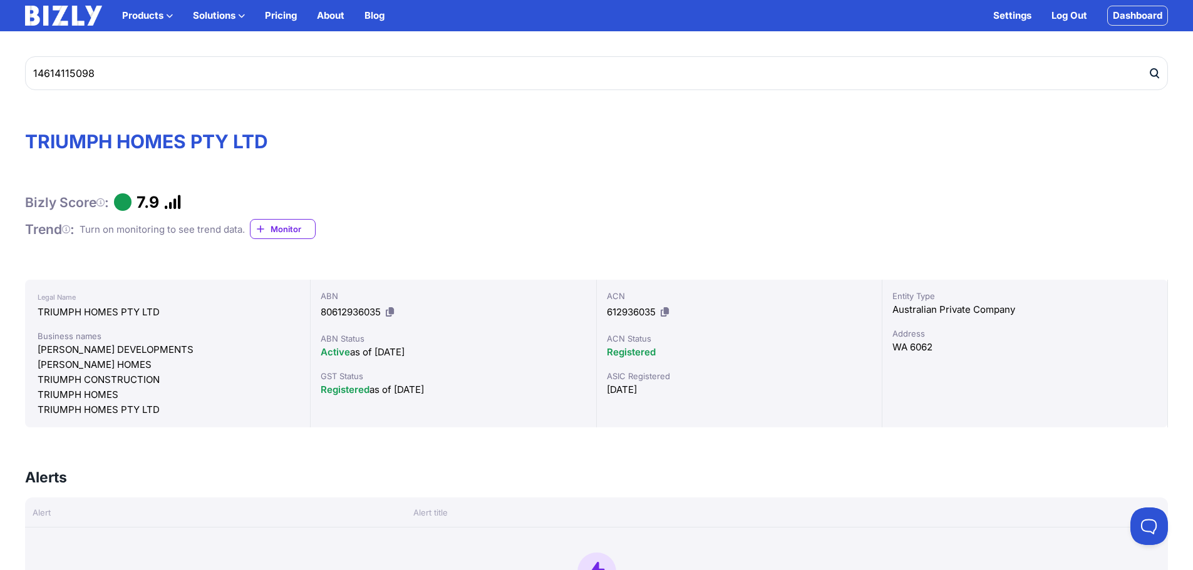
click at [1156, 73] on icon "submit" at bounding box center [1154, 73] width 13 height 13
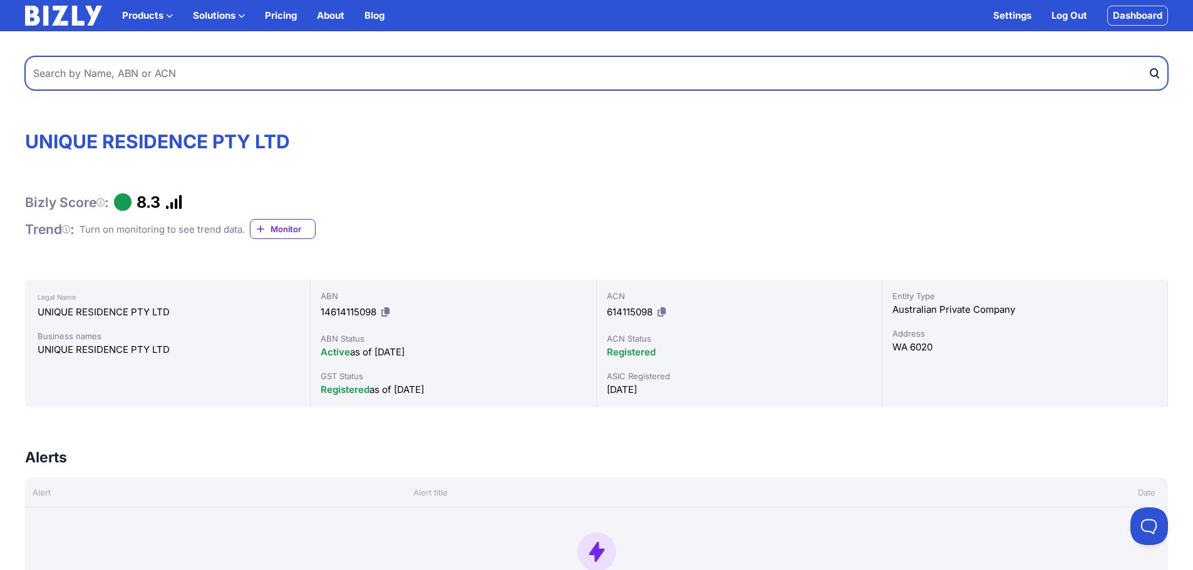
click at [605, 80] on input "text" at bounding box center [596, 73] width 1143 height 34
click at [605, 79] on input "text" at bounding box center [596, 73] width 1143 height 34
paste input "79080341126"
type input "79080341126"
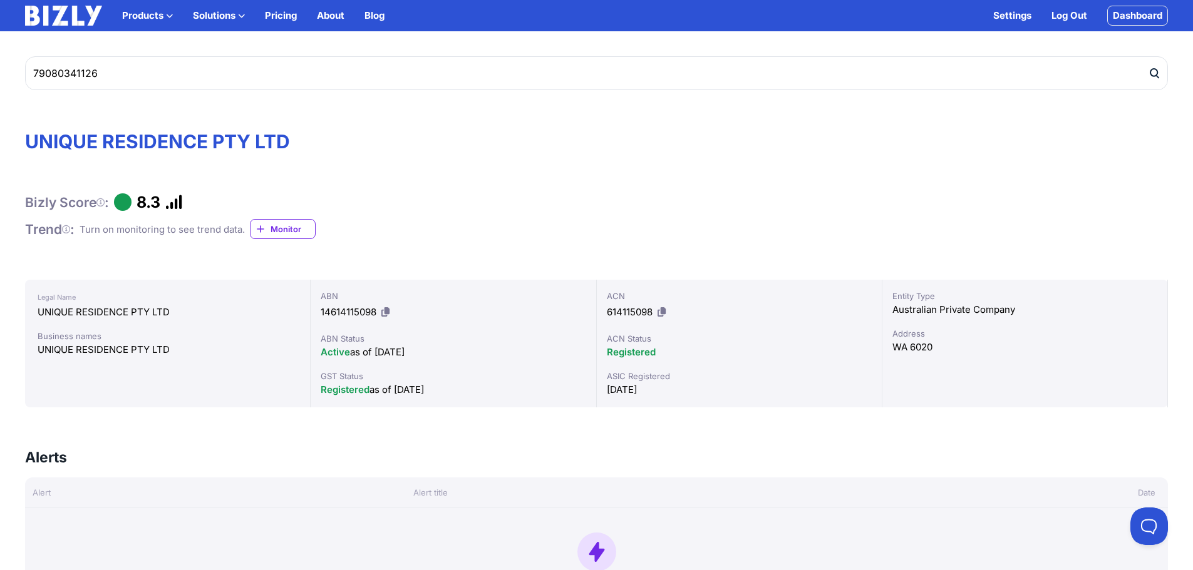
click at [1148, 71] on icon "submit" at bounding box center [1154, 73] width 13 height 13
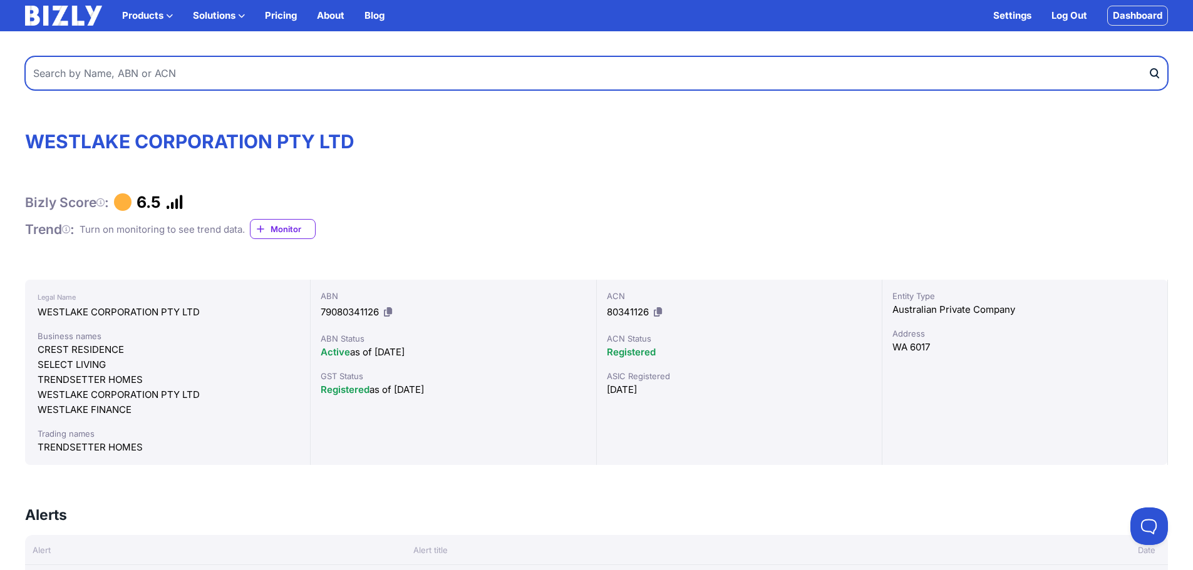
click at [207, 74] on input "text" at bounding box center [596, 73] width 1143 height 34
type input "anchorstone"
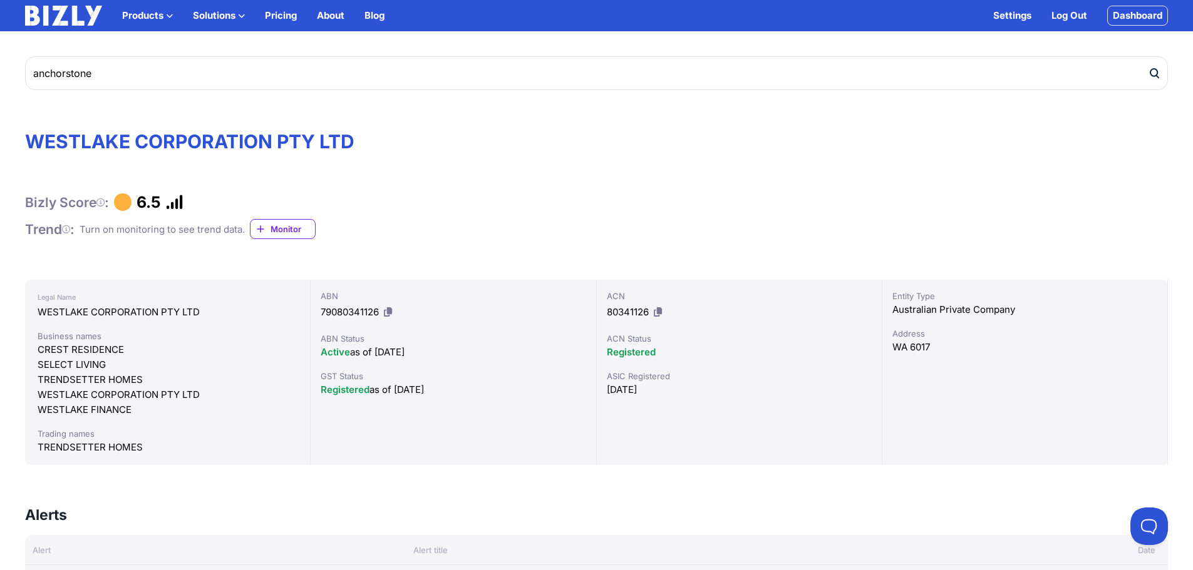
click at [1151, 80] on icon "submit" at bounding box center [1154, 73] width 13 height 13
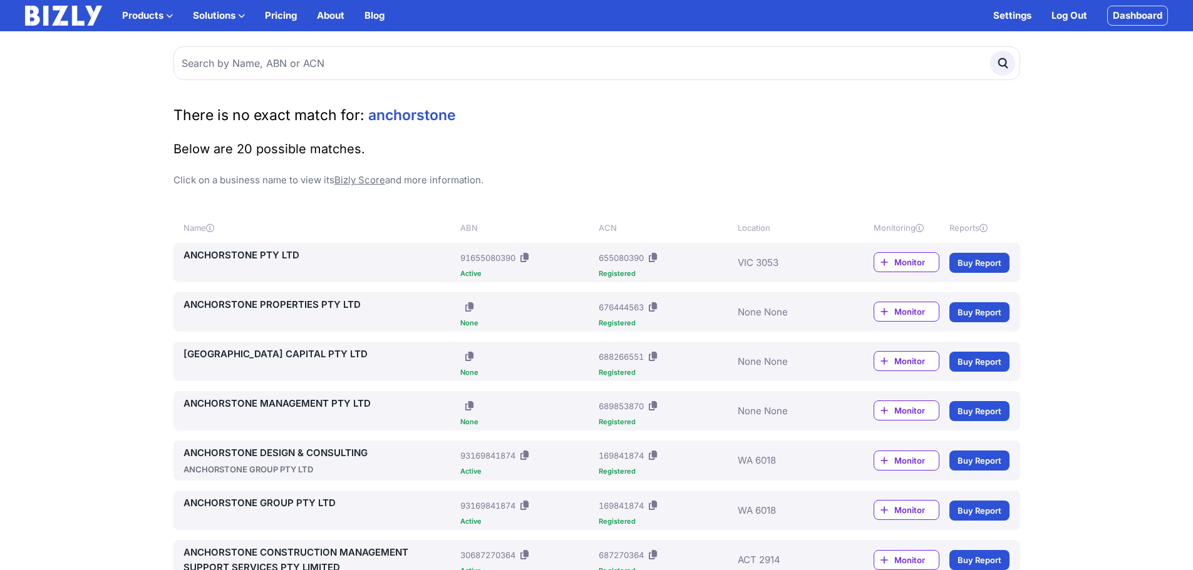
click at [237, 249] on link "ANCHORSTONE PTY LTD" at bounding box center [319, 255] width 272 height 15
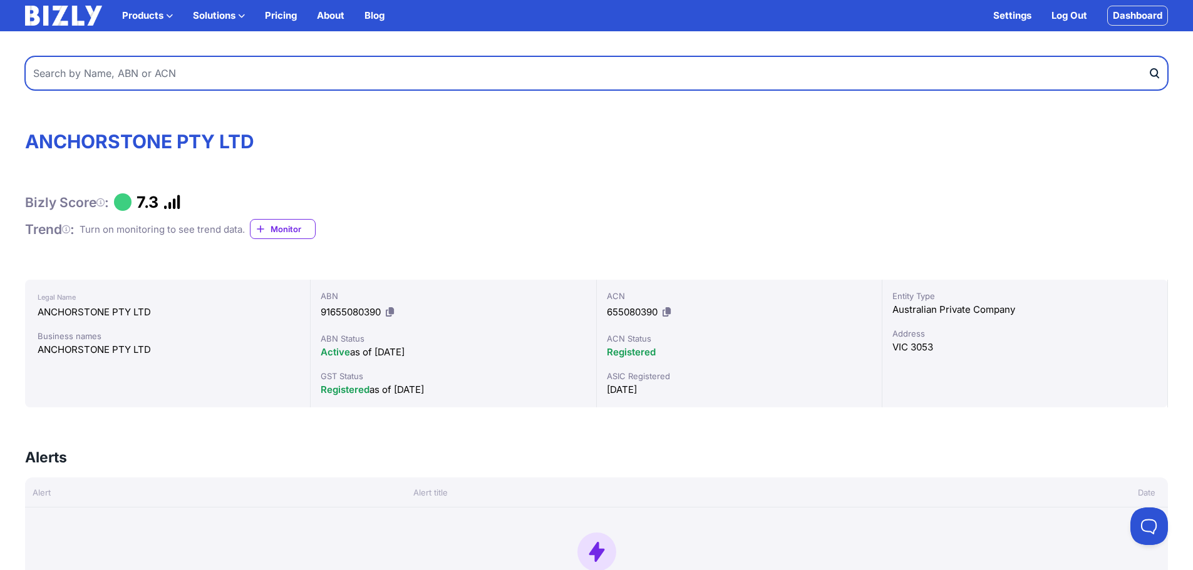
click at [198, 66] on input "text" at bounding box center [596, 73] width 1143 height 34
click at [193, 75] on input "text" at bounding box center [596, 73] width 1143 height 34
type input "high street builders"
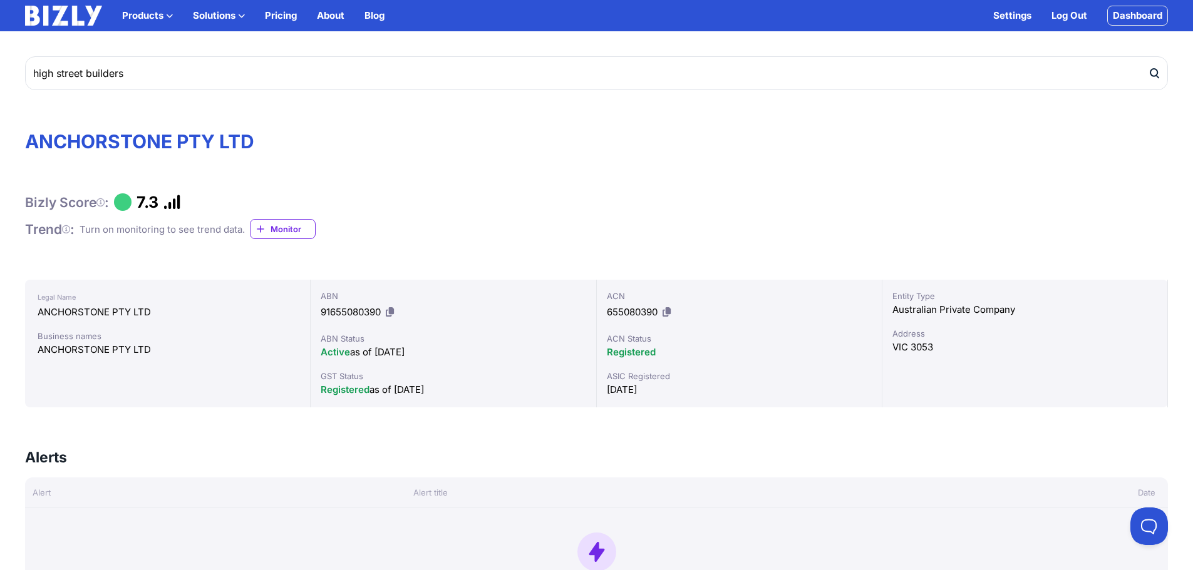
click at [1159, 69] on icon "submit" at bounding box center [1154, 73] width 13 height 13
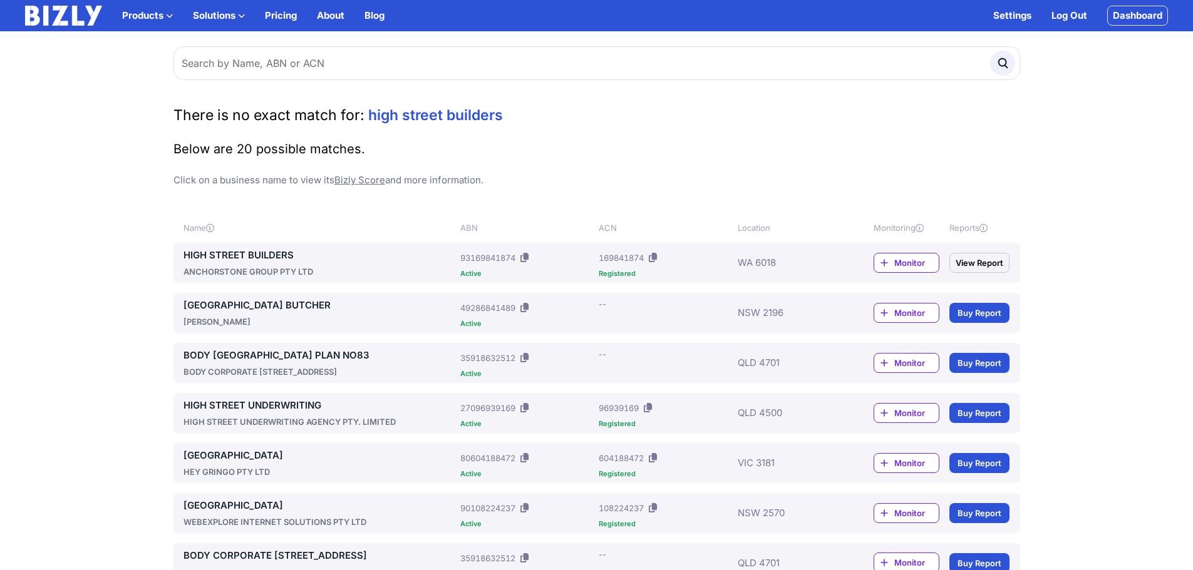
click at [275, 252] on link "HIGH STREET BUILDERS" at bounding box center [319, 255] width 272 height 15
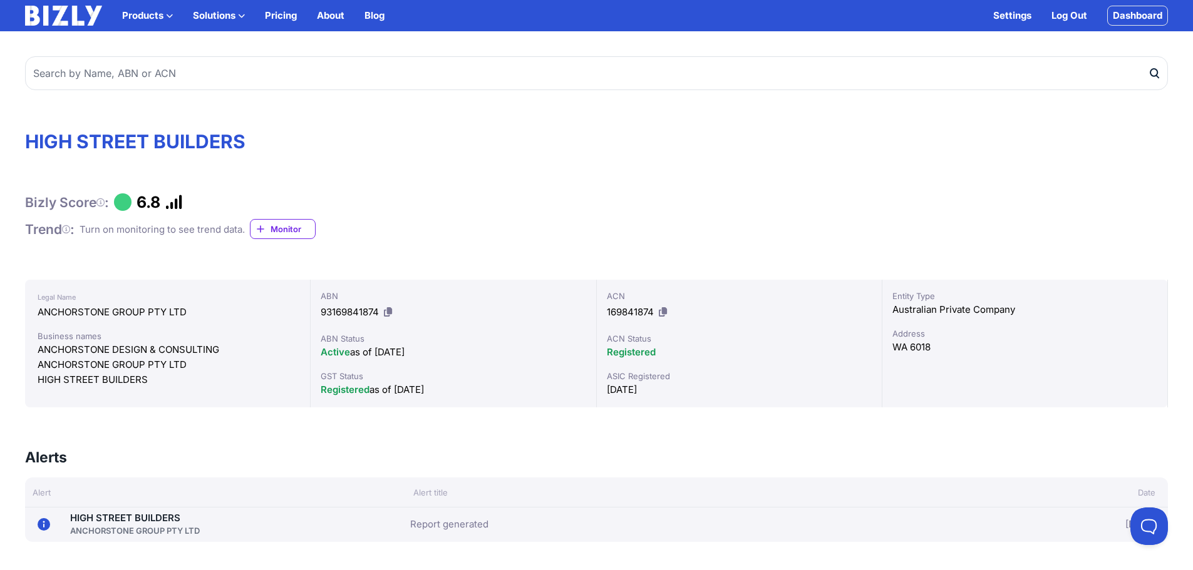
click at [157, 310] on div "ANCHORSTONE GROUP PTY LTD" at bounding box center [168, 312] width 260 height 15
click at [215, 316] on div "ANCHORSTONE GROUP PTY LTD" at bounding box center [168, 312] width 260 height 15
click at [356, 312] on span "93169841874" at bounding box center [350, 312] width 58 height 12
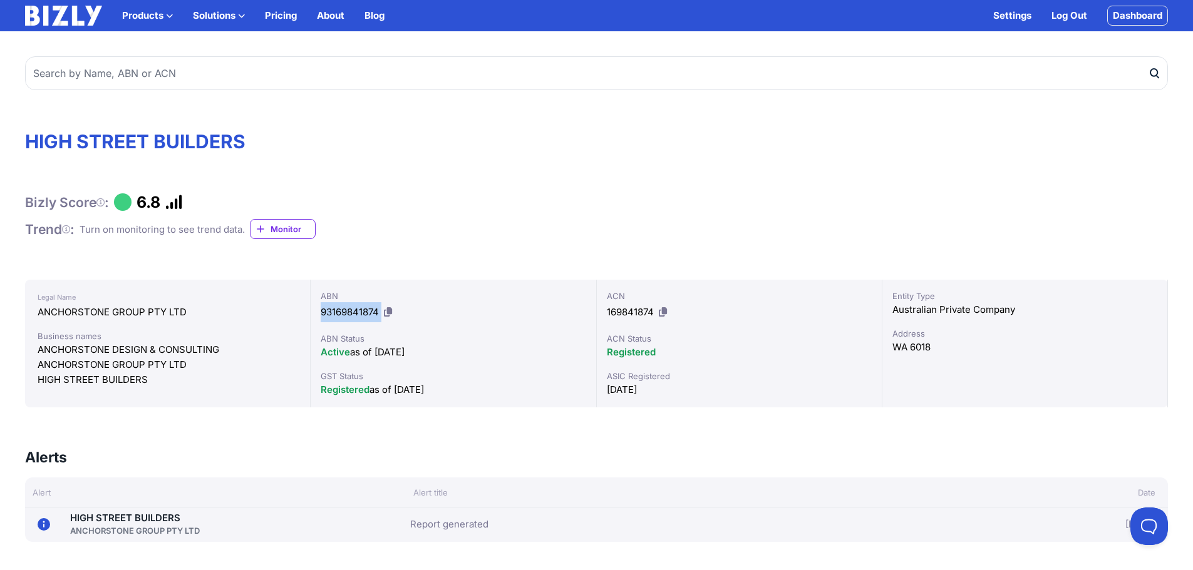
click at [356, 312] on span "93169841874" at bounding box center [350, 312] width 58 height 12
click at [387, 308] on icon at bounding box center [388, 311] width 8 height 9
copy div "93169841874"
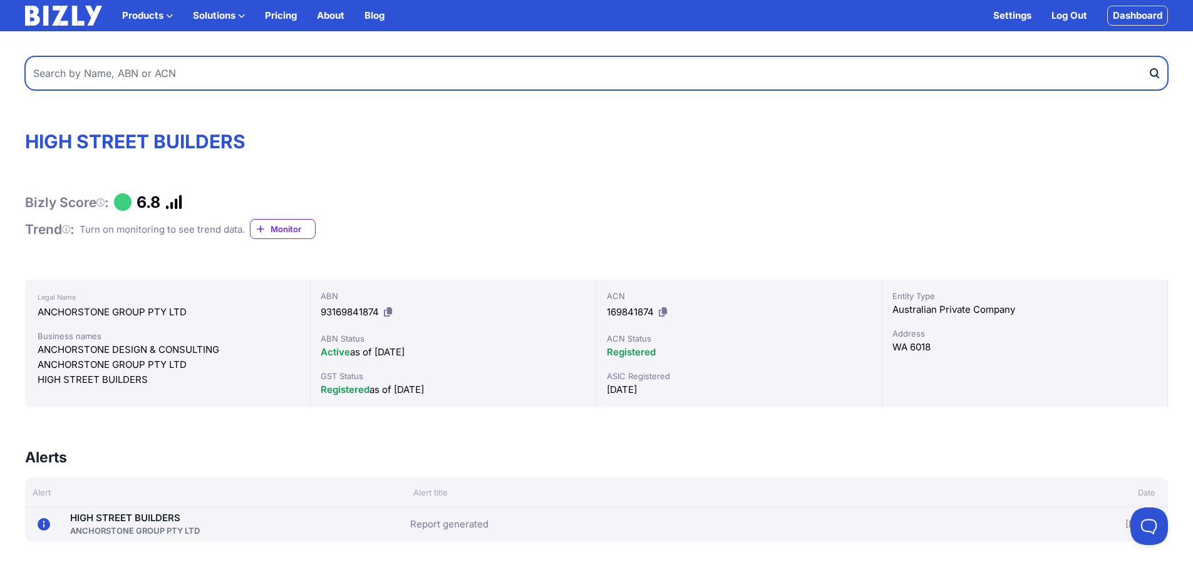
click at [622, 71] on input "text" at bounding box center [596, 73] width 1143 height 34
paste input "93169841874"
type input "93169841874"
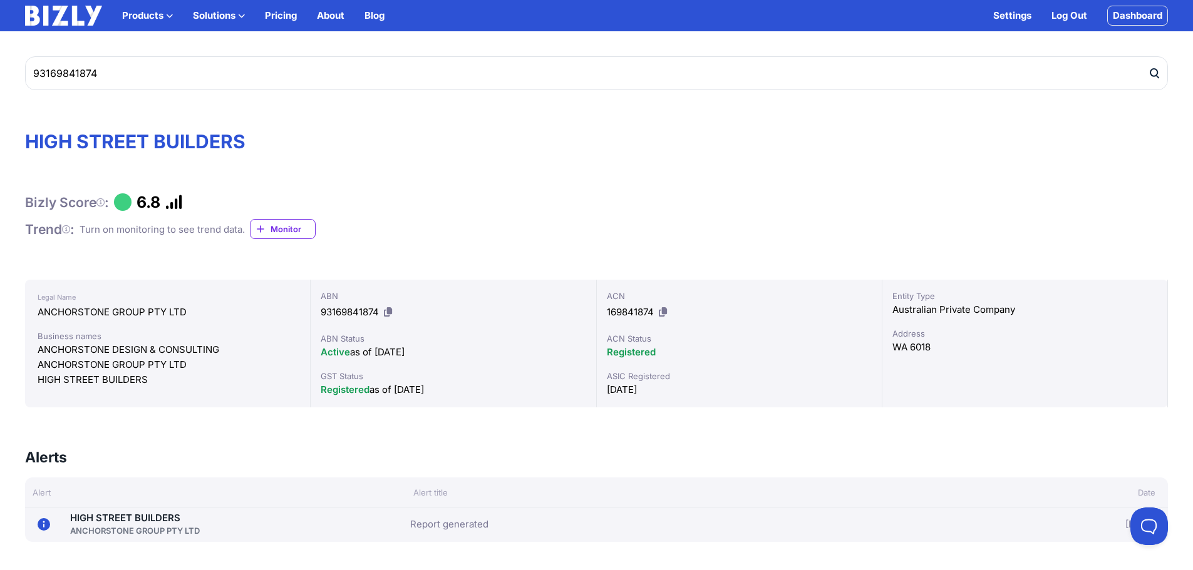
click at [1159, 73] on icon "submit" at bounding box center [1154, 73] width 13 height 13
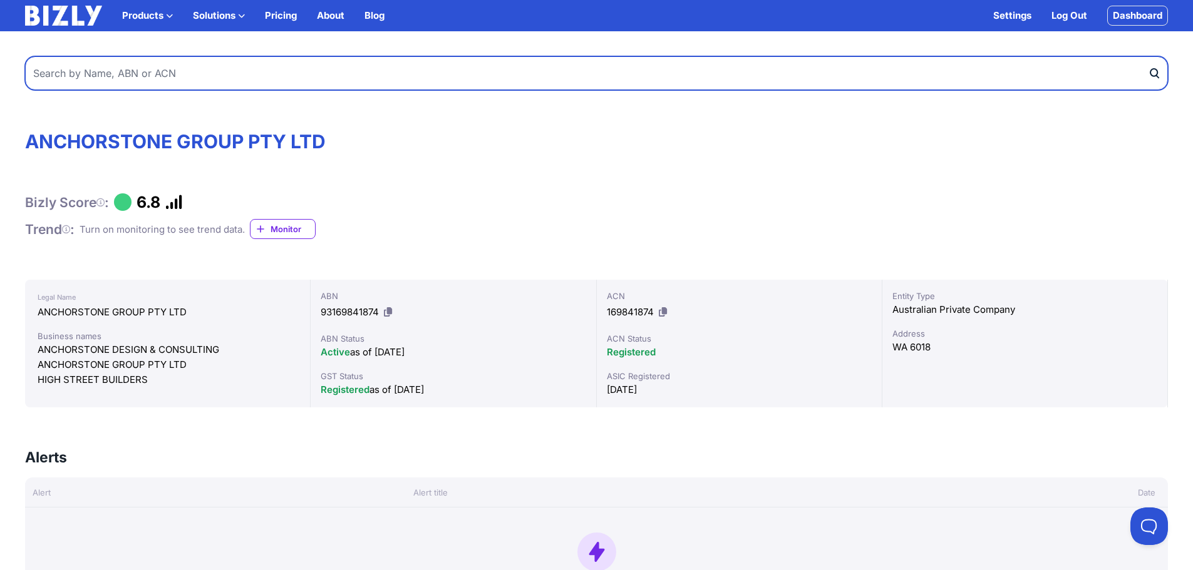
click at [235, 83] on input "text" at bounding box center [596, 73] width 1143 height 34
type input "anchorstone"
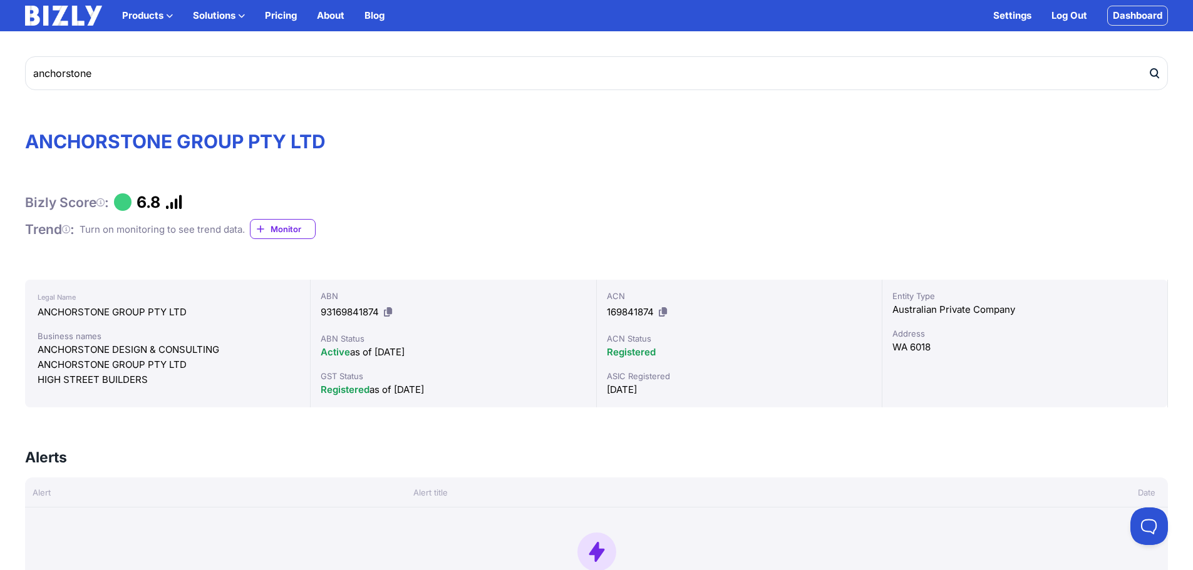
click at [1163, 73] on button "submit" at bounding box center [1158, 73] width 20 height 34
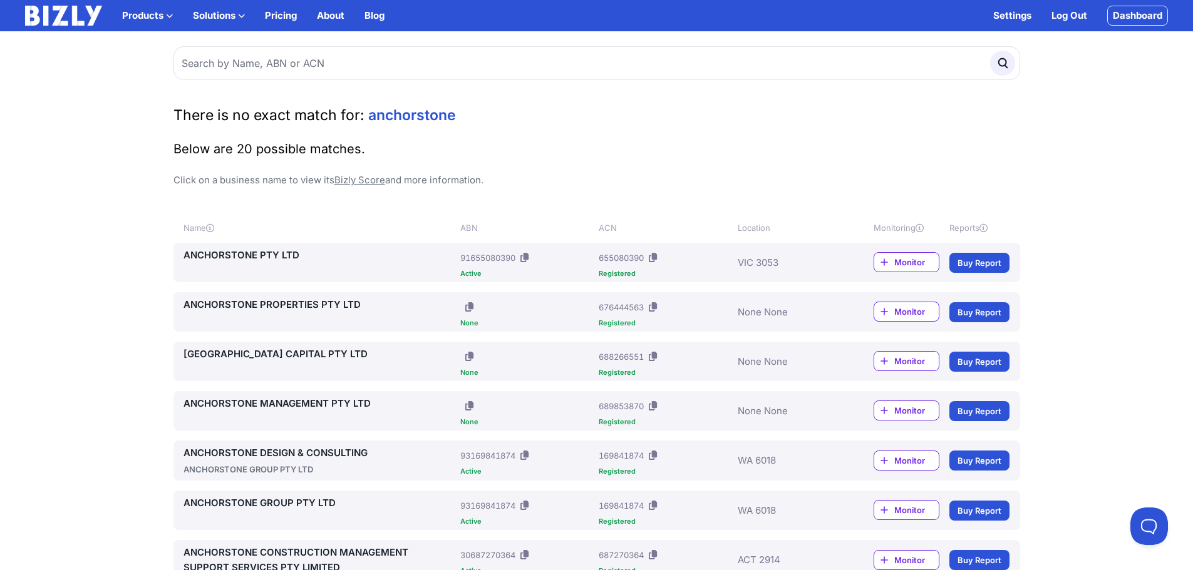
click at [287, 254] on link "ANCHORSTONE PTY LTD" at bounding box center [319, 255] width 272 height 15
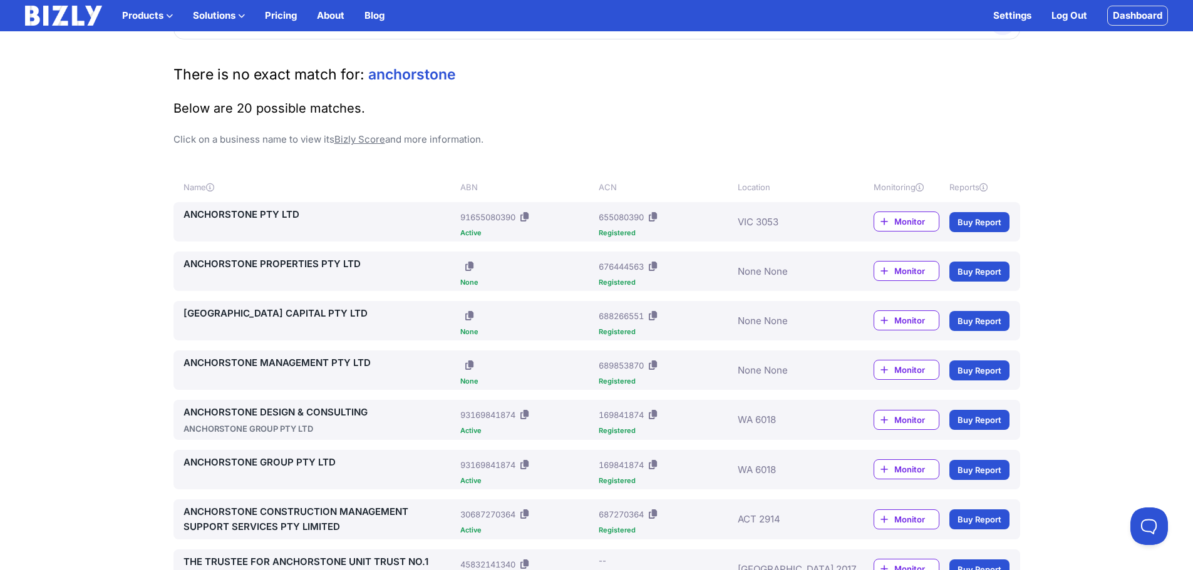
scroll to position [63, 0]
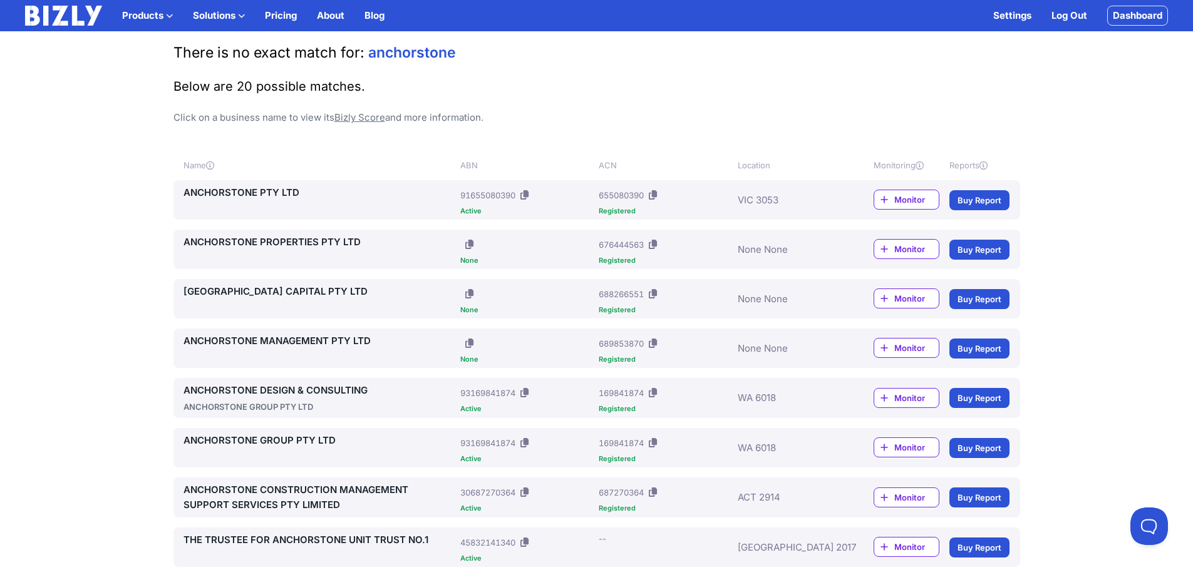
click at [305, 441] on link "ANCHORSTONE GROUP PTY LTD" at bounding box center [319, 440] width 272 height 15
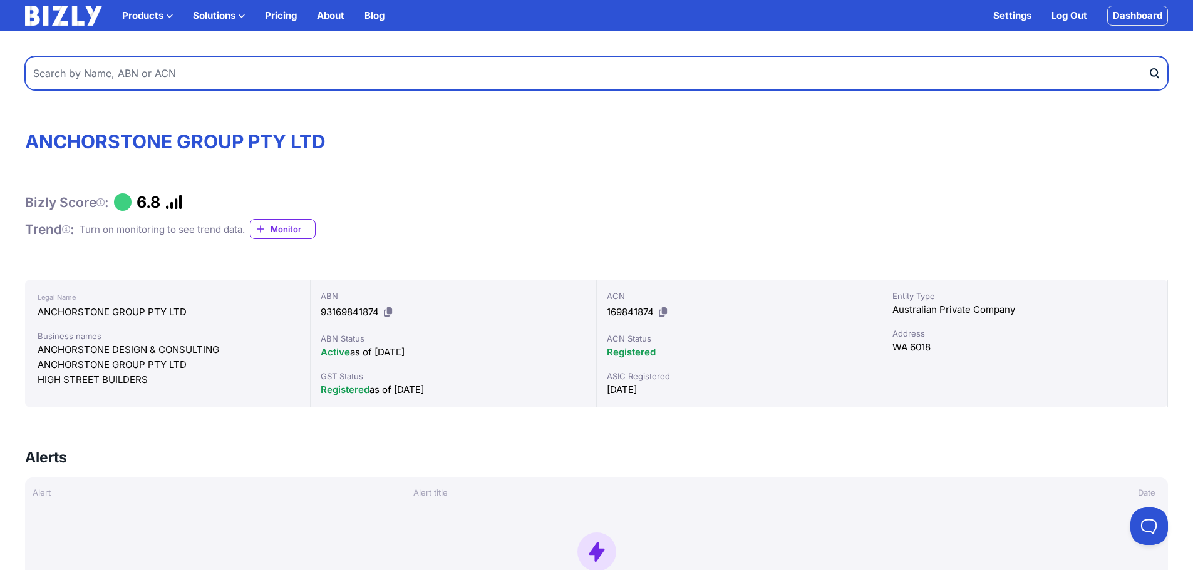
click at [405, 72] on input "text" at bounding box center [596, 73] width 1143 height 34
type input "[PERSON_NAME] development group"
click at [1148, 56] on button "submit" at bounding box center [1158, 73] width 20 height 34
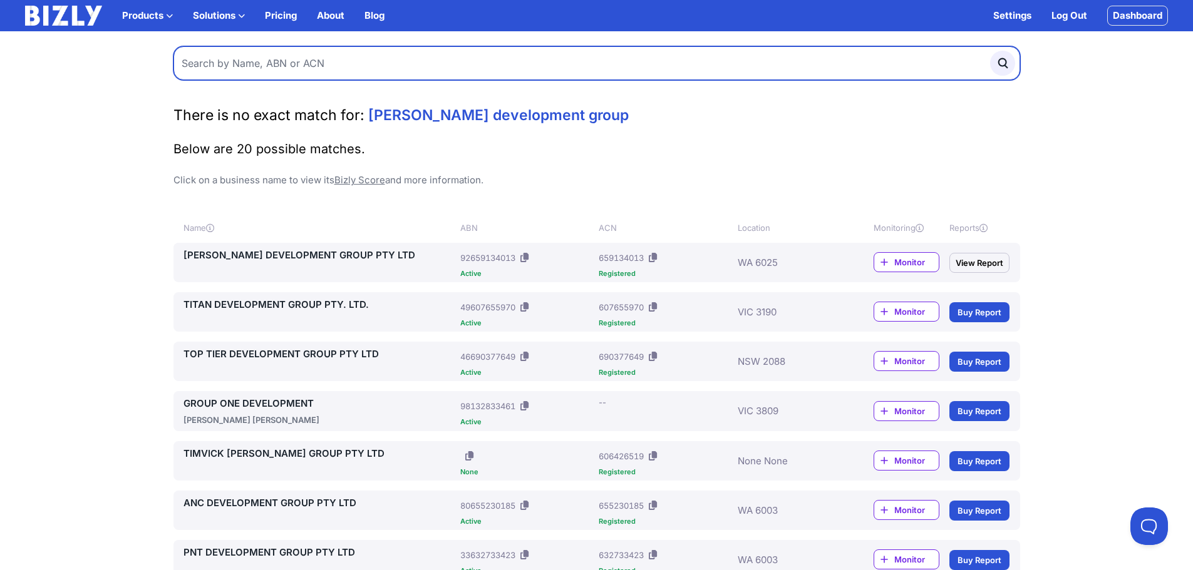
click at [429, 61] on input "text" at bounding box center [596, 63] width 846 height 34
paste input "27897434312"
type input "27897434312"
click at [990, 51] on button "submit" at bounding box center [1002, 63] width 25 height 25
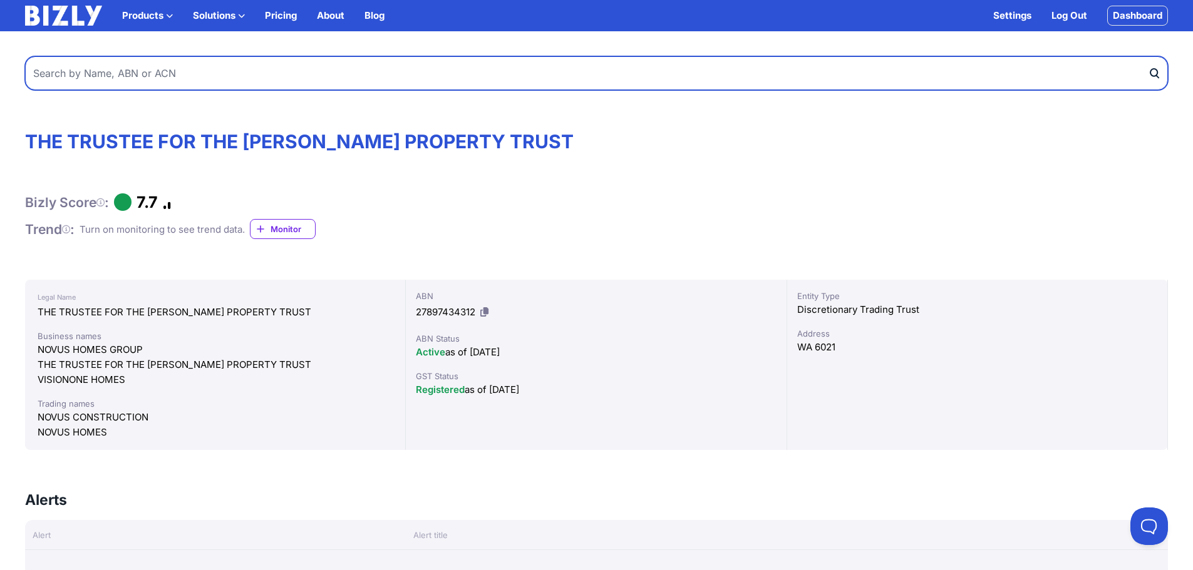
click at [396, 69] on input "text" at bounding box center [596, 73] width 1143 height 34
paste input "97164473563"
type input "97164473563"
click at [1148, 56] on button "submit" at bounding box center [1158, 73] width 20 height 34
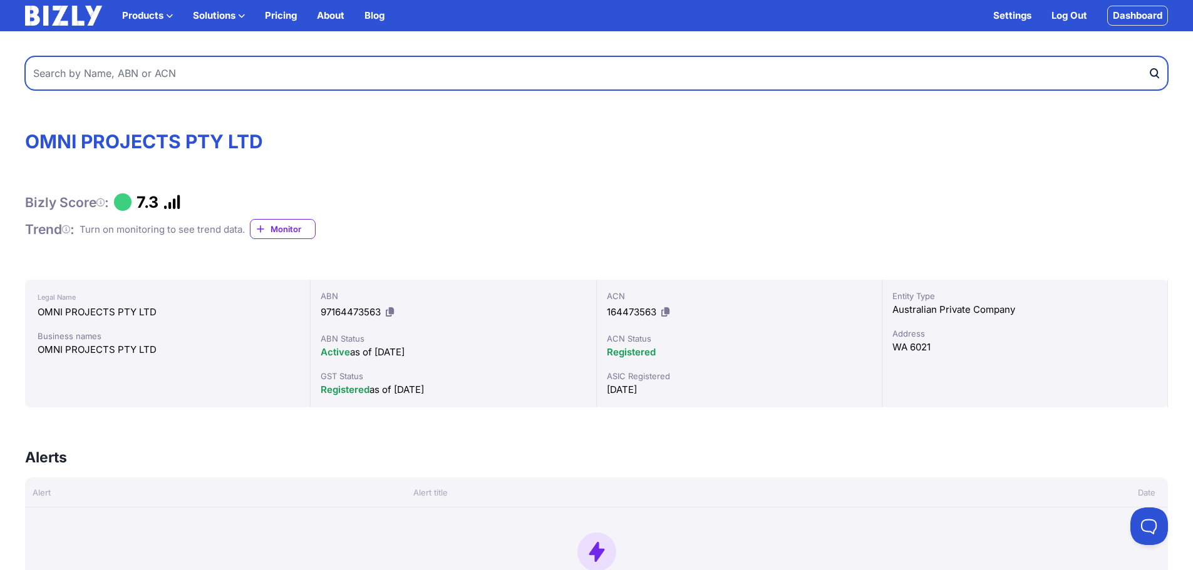
click at [411, 84] on input "text" at bounding box center [596, 73] width 1143 height 34
paste input "078317594"
type input "078317594"
click at [1148, 56] on button "submit" at bounding box center [1158, 73] width 20 height 34
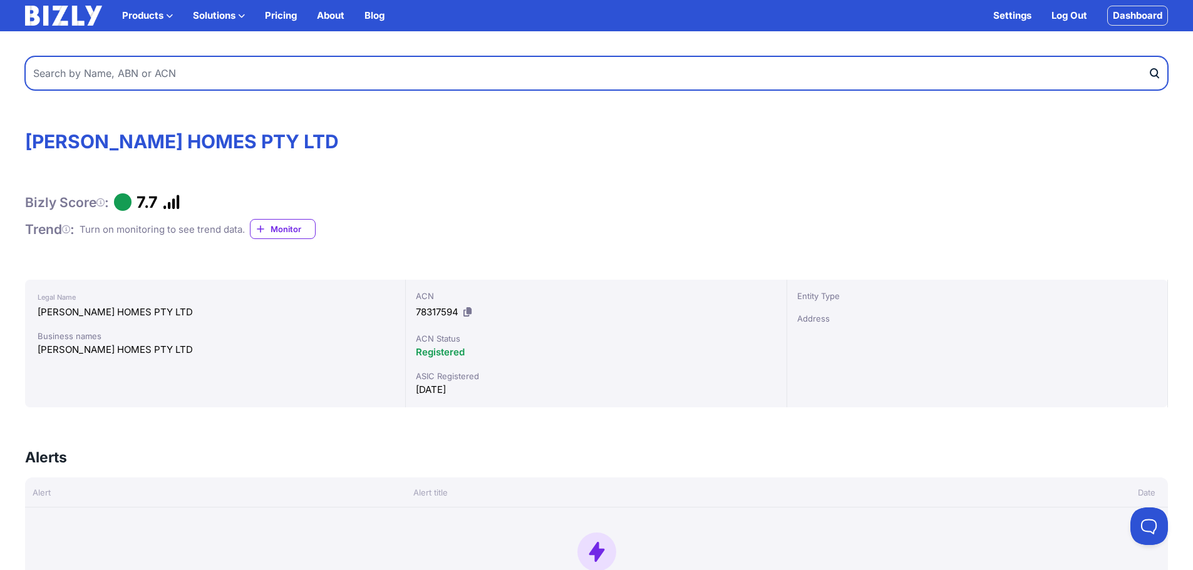
click at [351, 62] on input "text" at bounding box center [596, 73] width 1143 height 34
paste input "70615115252"
type input "70615115252"
click at [1148, 56] on button "submit" at bounding box center [1158, 73] width 20 height 34
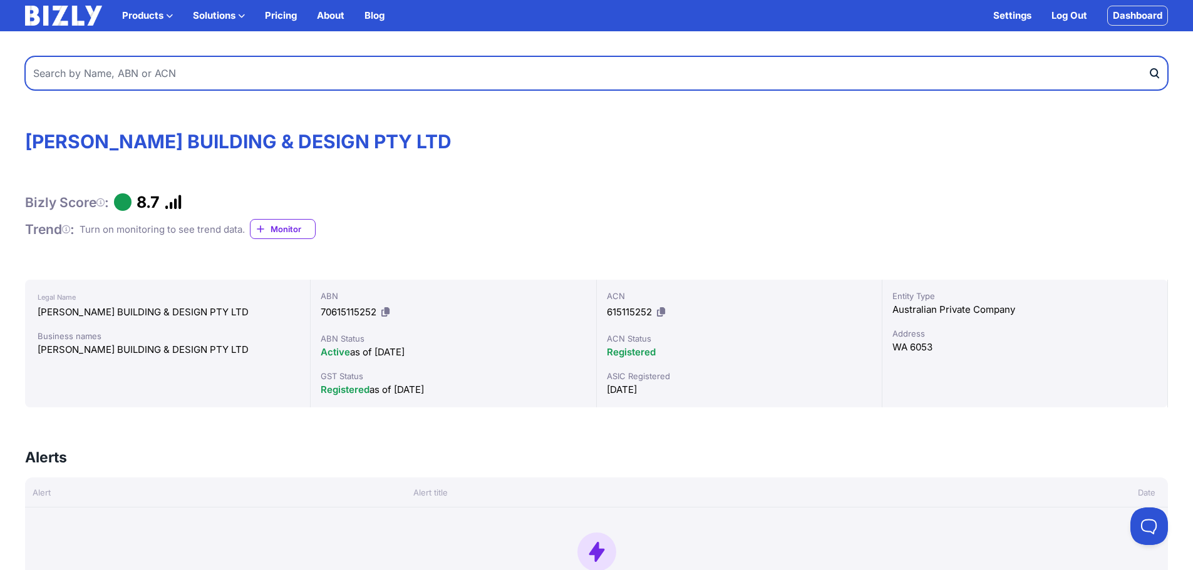
click at [570, 64] on input "text" at bounding box center [596, 73] width 1143 height 34
paste input "34165493907"
type input "34165493907"
click at [1148, 56] on button "submit" at bounding box center [1158, 73] width 20 height 34
click at [549, 63] on input "text" at bounding box center [596, 73] width 1143 height 34
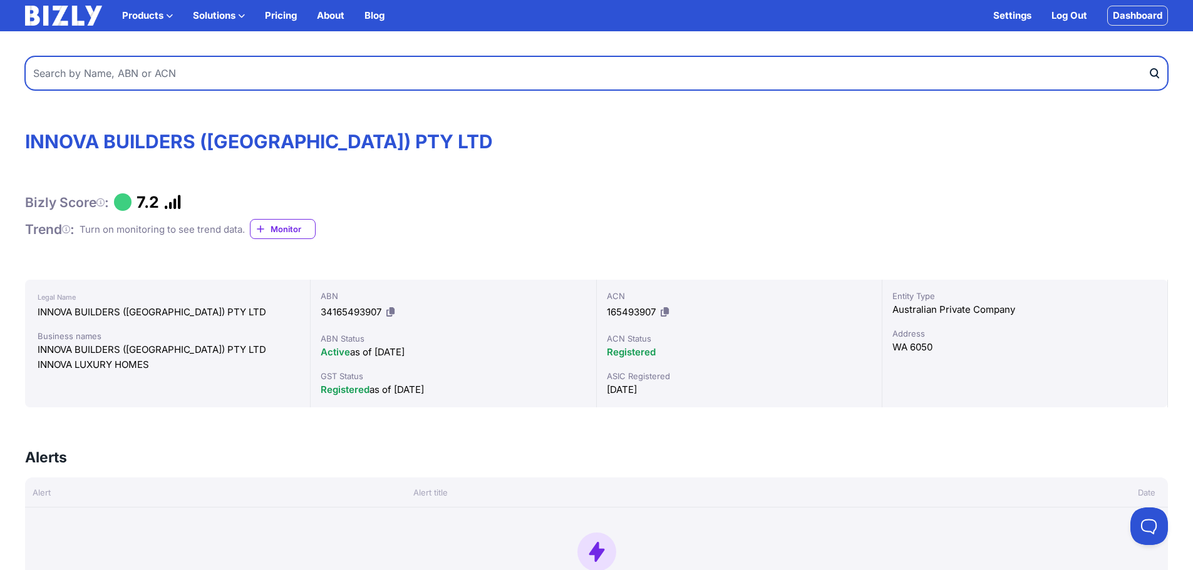
paste input "21624477050"
type input "21624477050"
click at [1148, 56] on button "submit" at bounding box center [1158, 73] width 20 height 34
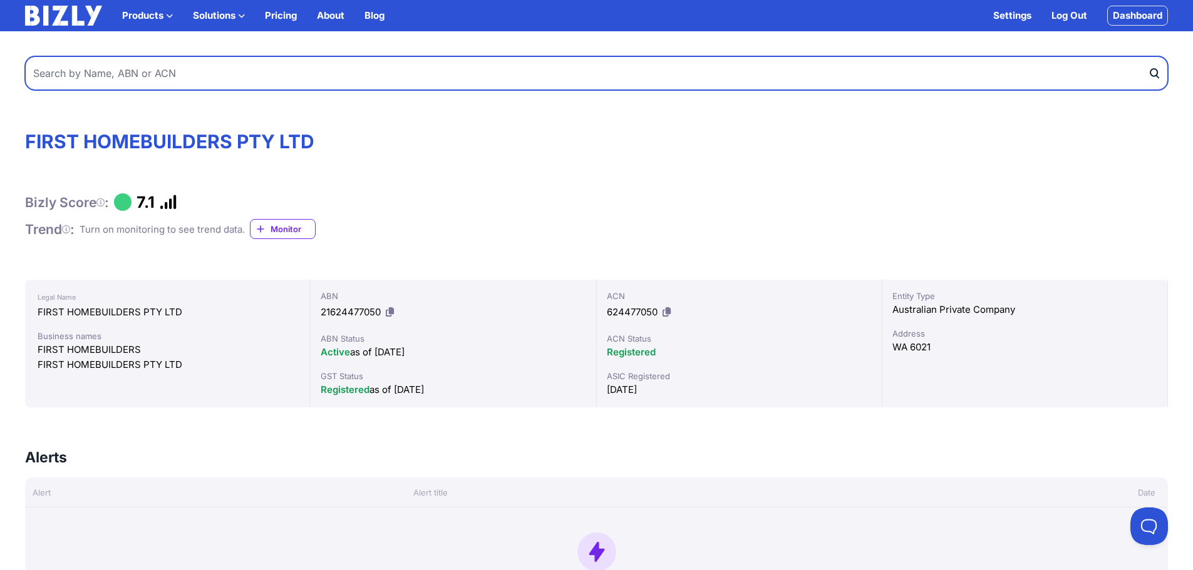
click at [686, 76] on input "text" at bounding box center [596, 73] width 1143 height 34
paste input "76649940527"
type input "76649940527"
click at [1148, 56] on button "submit" at bounding box center [1158, 73] width 20 height 34
click at [505, 74] on input "text" at bounding box center [596, 73] width 1143 height 34
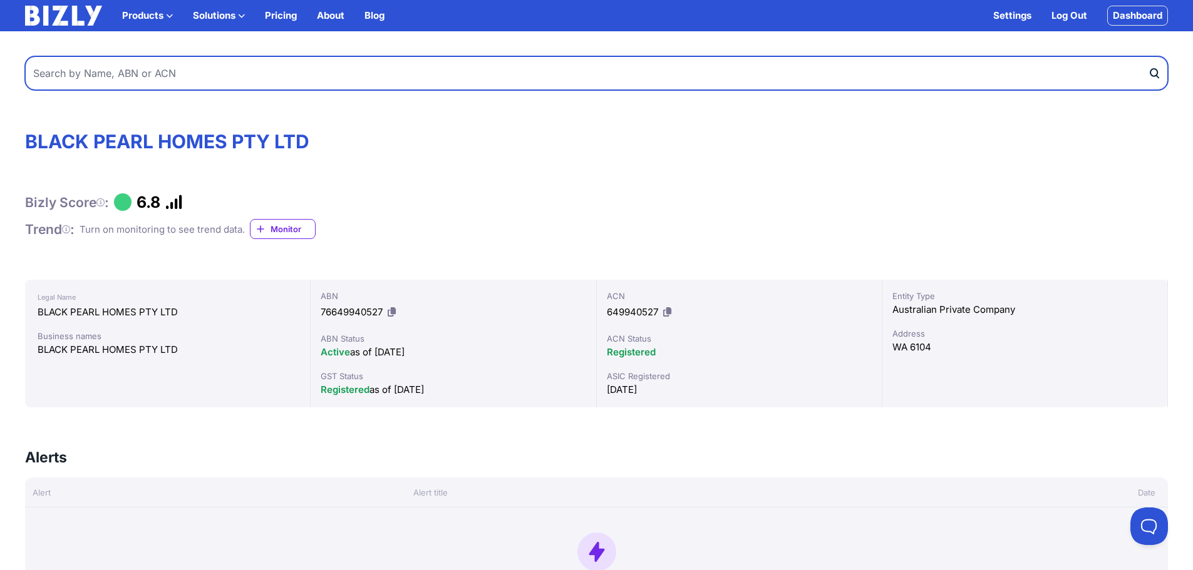
paste input "35155828112"
type input "35155828112"
click at [1148, 56] on button "submit" at bounding box center [1158, 73] width 20 height 34
click at [341, 63] on input "text" at bounding box center [596, 73] width 1143 height 34
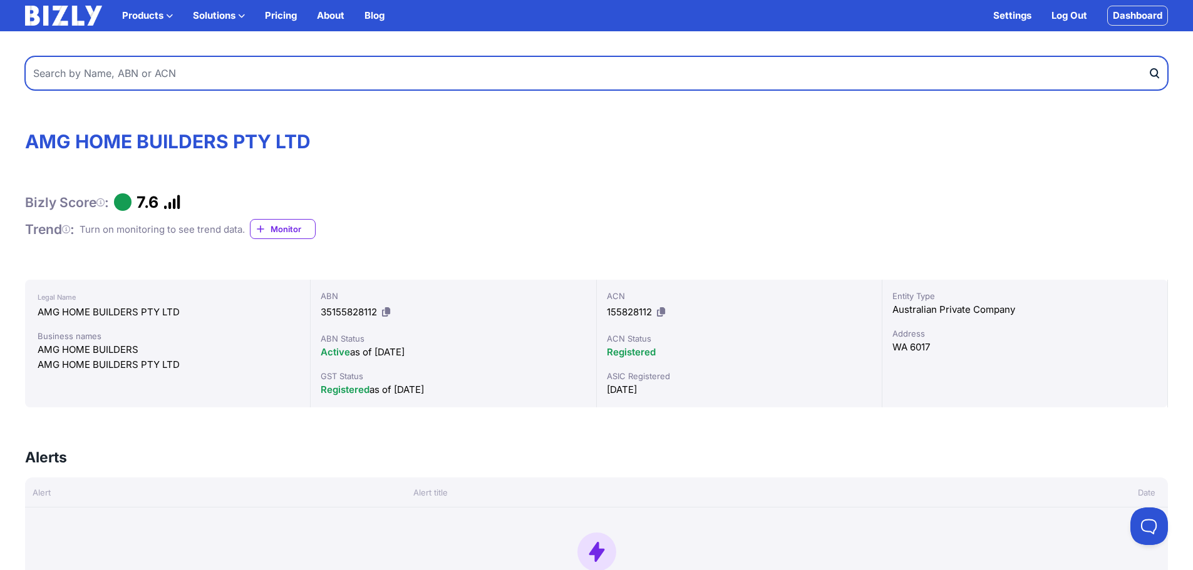
click at [341, 63] on input "text" at bounding box center [596, 73] width 1143 height 34
type input "vm building"
click at [1148, 56] on button "submit" at bounding box center [1158, 73] width 20 height 34
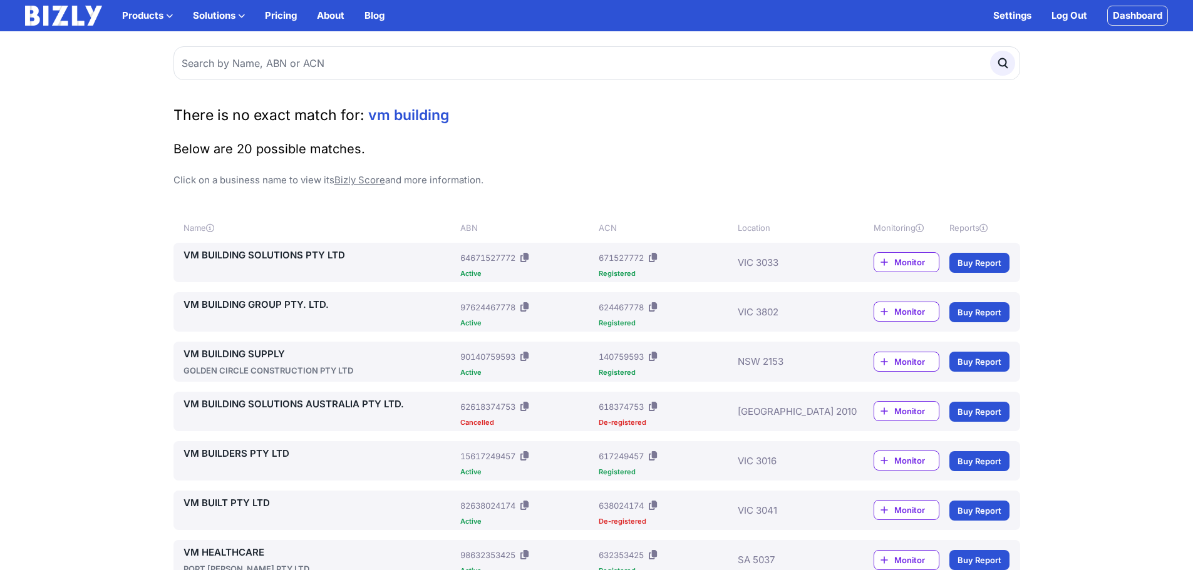
click at [296, 301] on link "VM BUILDING GROUP PTY. LTD." at bounding box center [319, 304] width 272 height 15
click at [259, 454] on link "VM BUILDERS PTY LTD" at bounding box center [319, 453] width 272 height 15
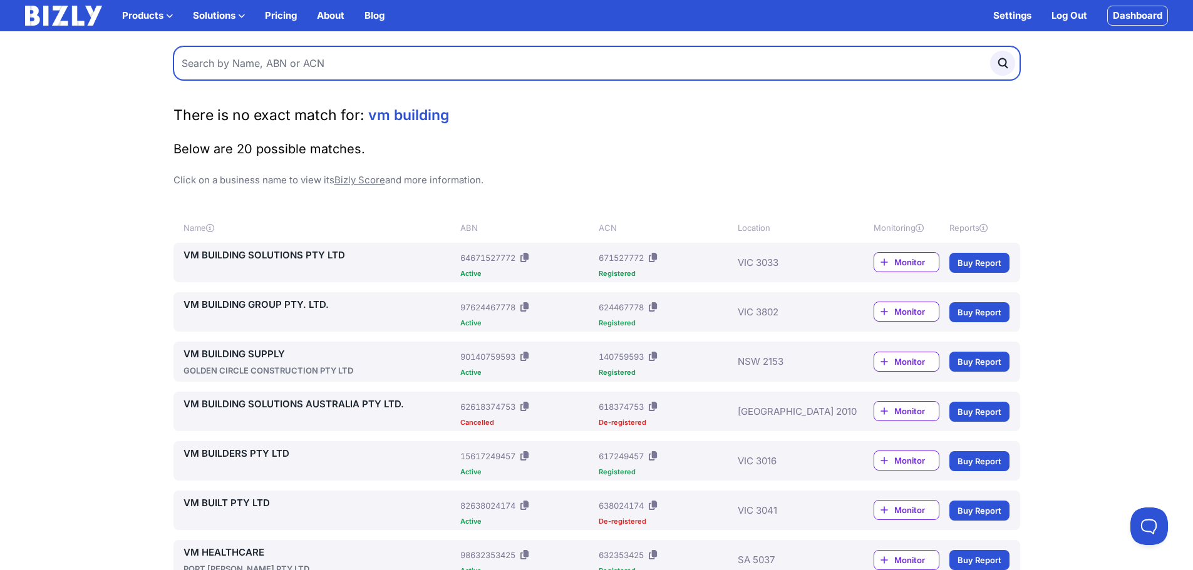
click at [292, 61] on input "text" at bounding box center [596, 63] width 846 height 34
type input "ikon glass"
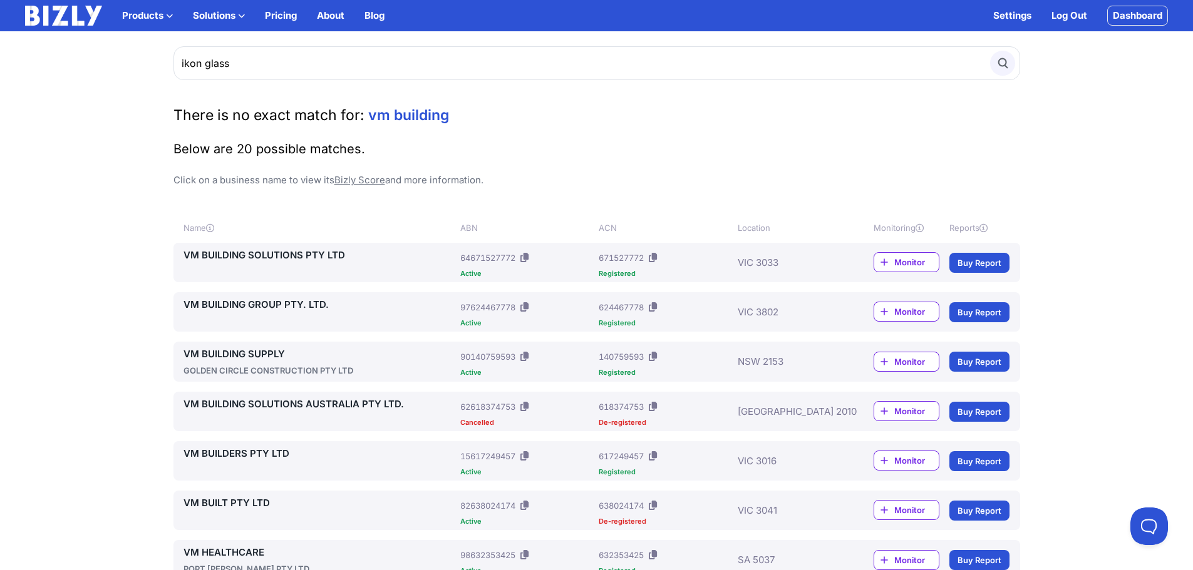
click at [1005, 63] on circle "submit" at bounding box center [1002, 63] width 8 height 8
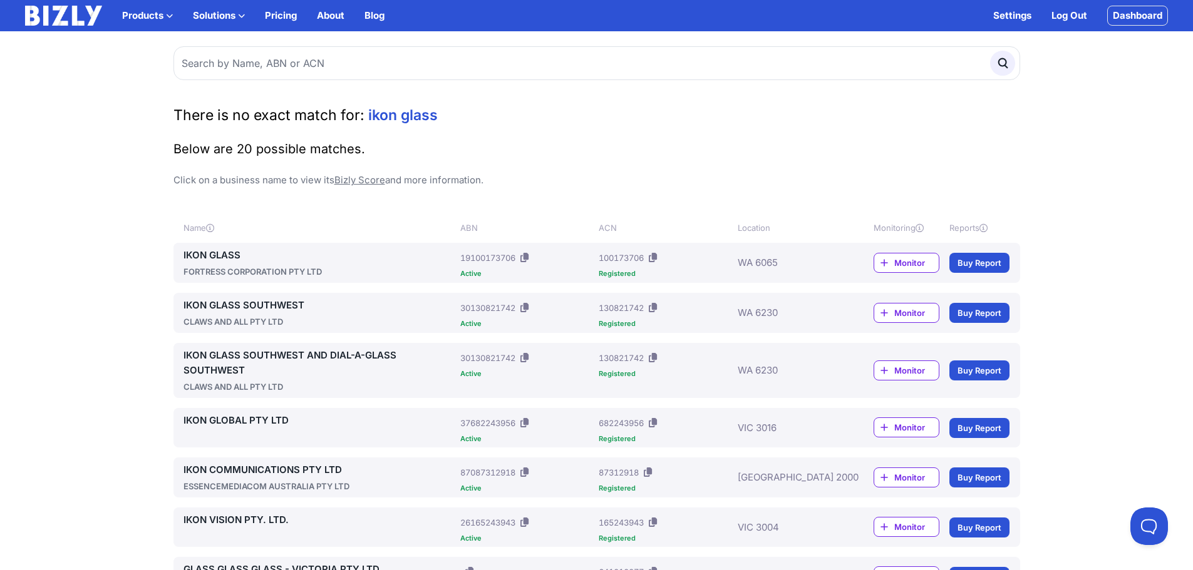
click at [219, 252] on link "IKON GLASS" at bounding box center [319, 255] width 272 height 15
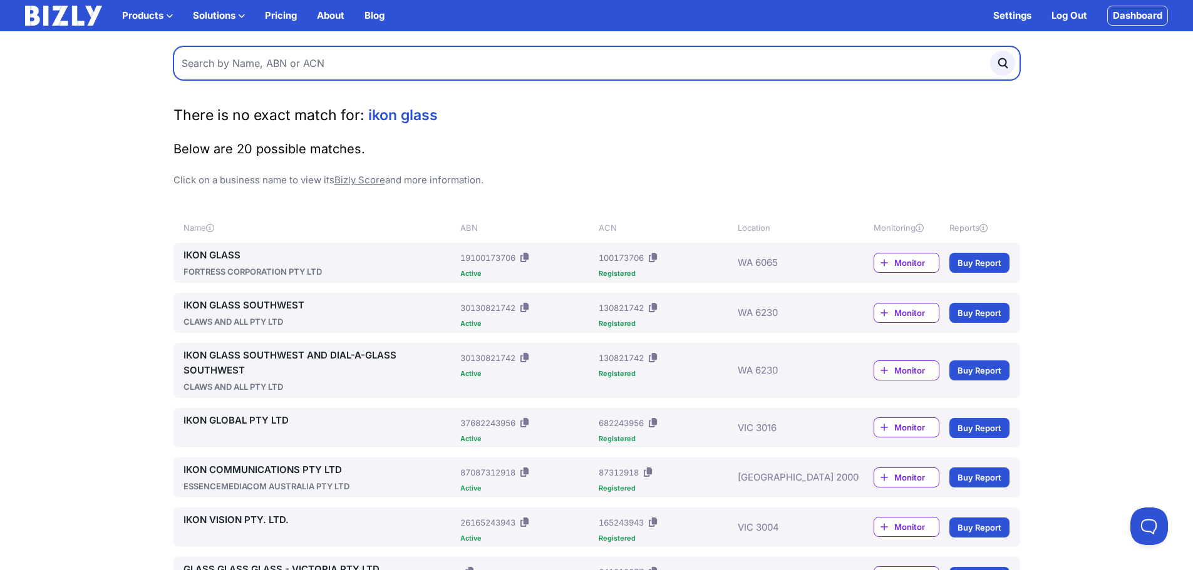
click at [335, 69] on input "text" at bounding box center [596, 63] width 846 height 34
paste input "92659134013"
type input "92659134013"
click at [990, 51] on button "submit" at bounding box center [1002, 63] width 25 height 25
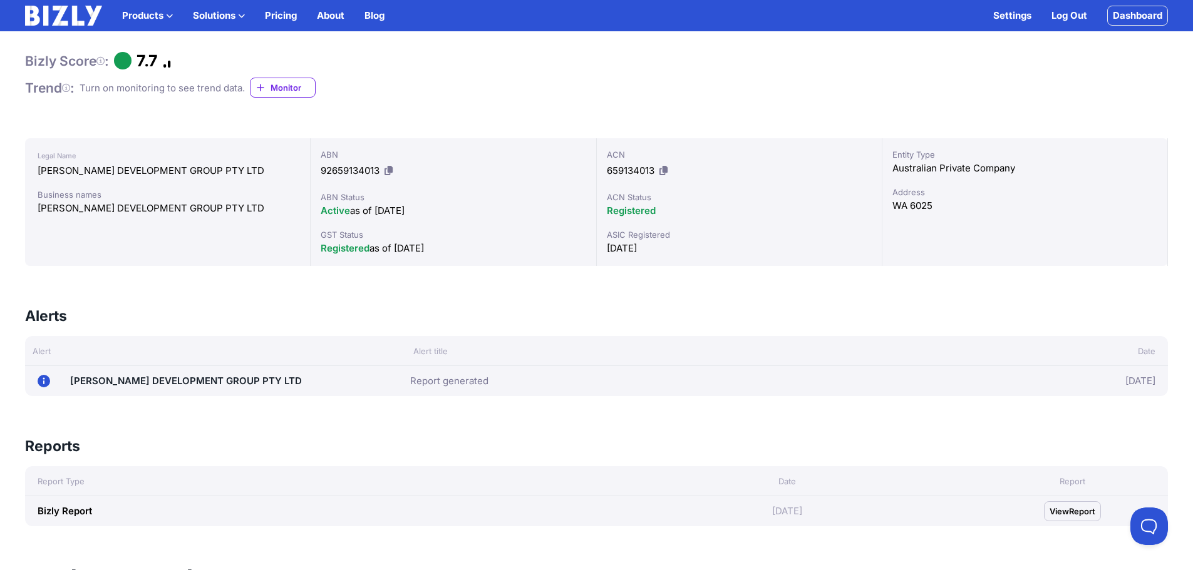
scroll to position [188, 0]
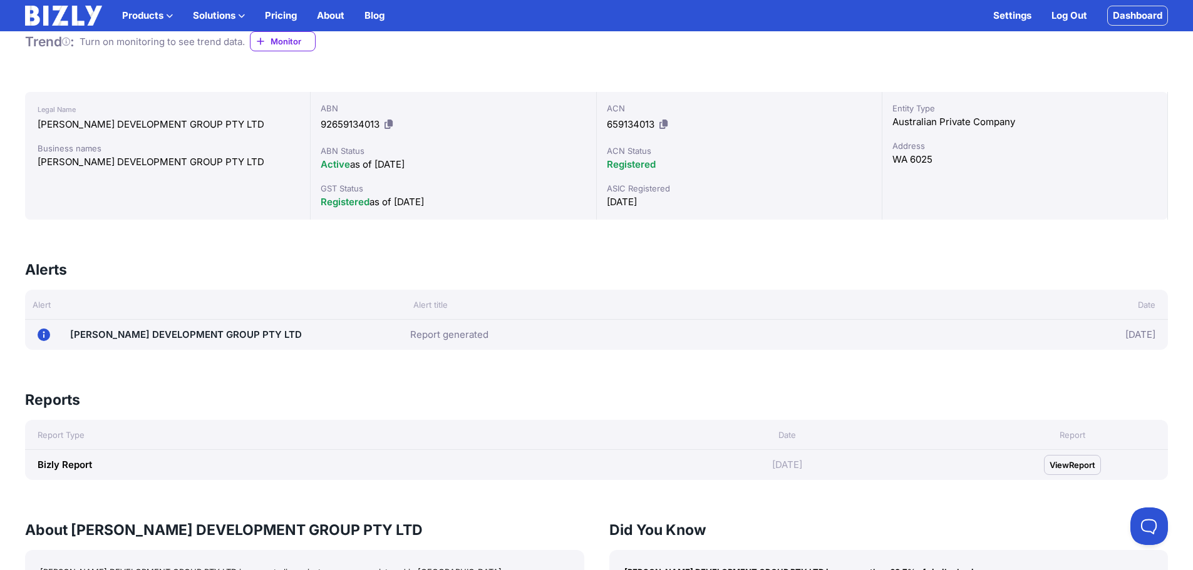
click at [153, 337] on link "[PERSON_NAME] DEVELOPMENT GROUP PTY LTD" at bounding box center [186, 335] width 232 height 12
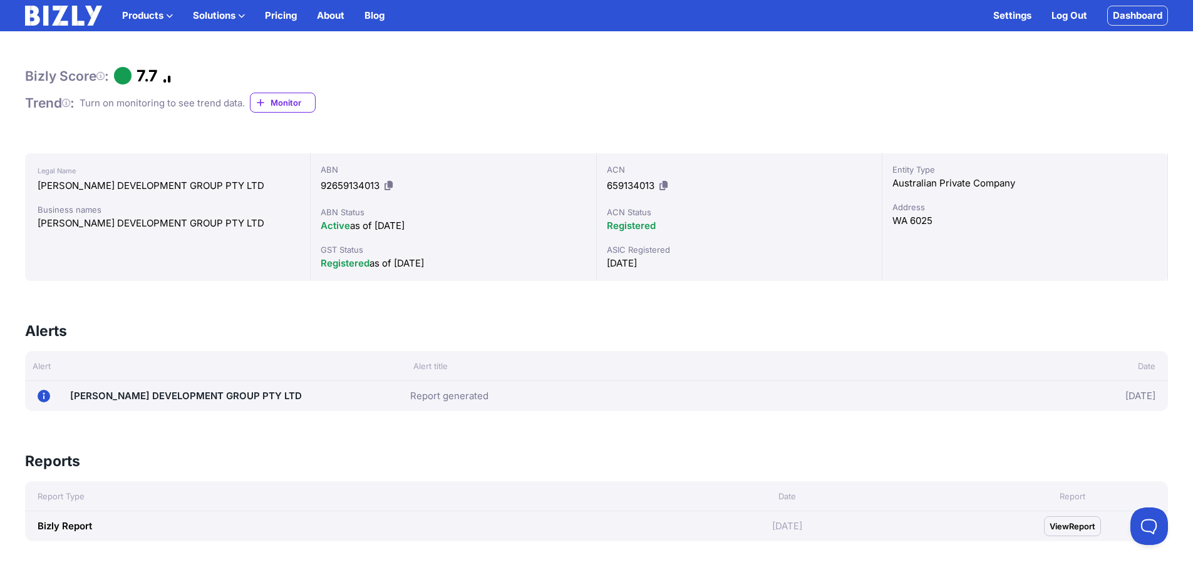
scroll to position [125, 0]
click at [273, 392] on div "[DATE] [PERSON_NAME] DEVELOPMENT GROUP PTY LTD" at bounding box center [224, 398] width 373 height 20
click at [208, 394] on link "[PERSON_NAME] DEVELOPMENT GROUP PTY LTD" at bounding box center [186, 397] width 232 height 12
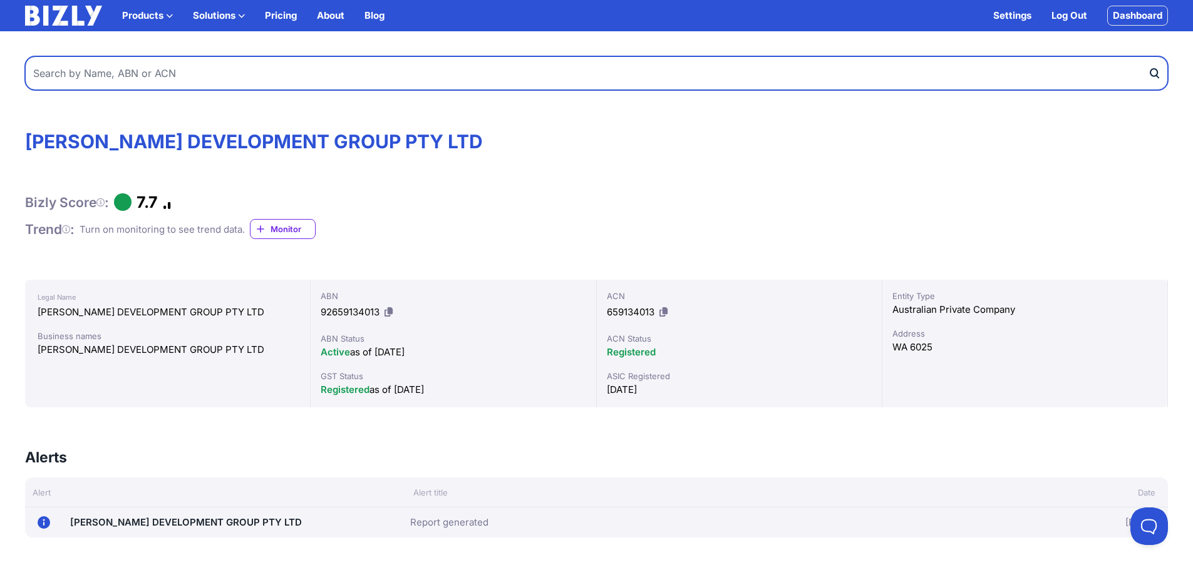
click at [407, 75] on input "text" at bounding box center [596, 73] width 1143 height 34
paste input "169841874"
type input "169841874"
click at [1148, 56] on button "submit" at bounding box center [1158, 73] width 20 height 34
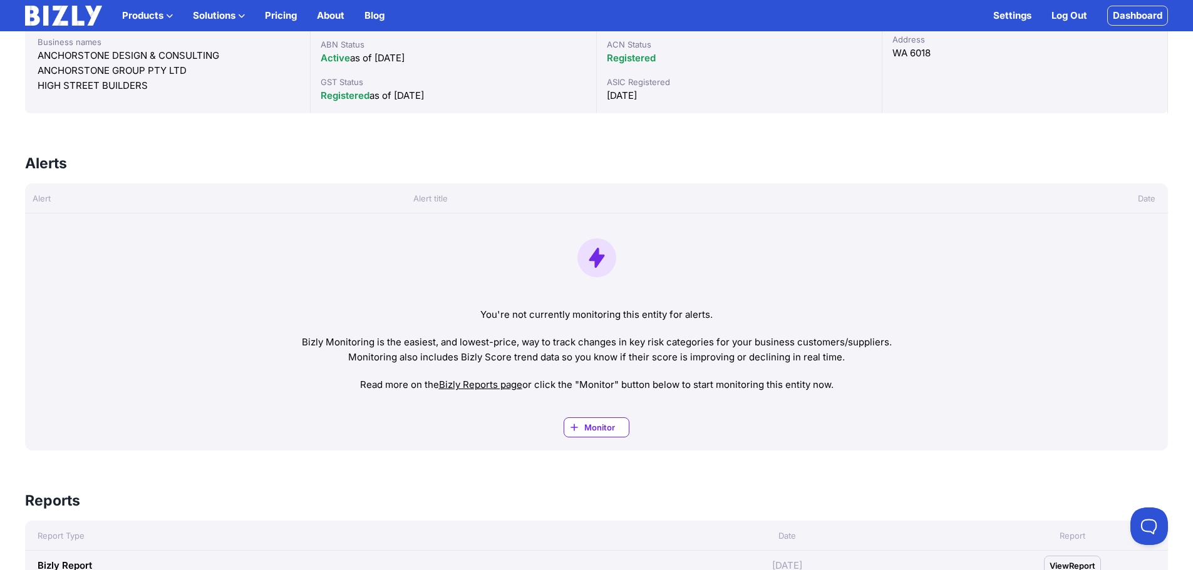
scroll to position [607, 0]
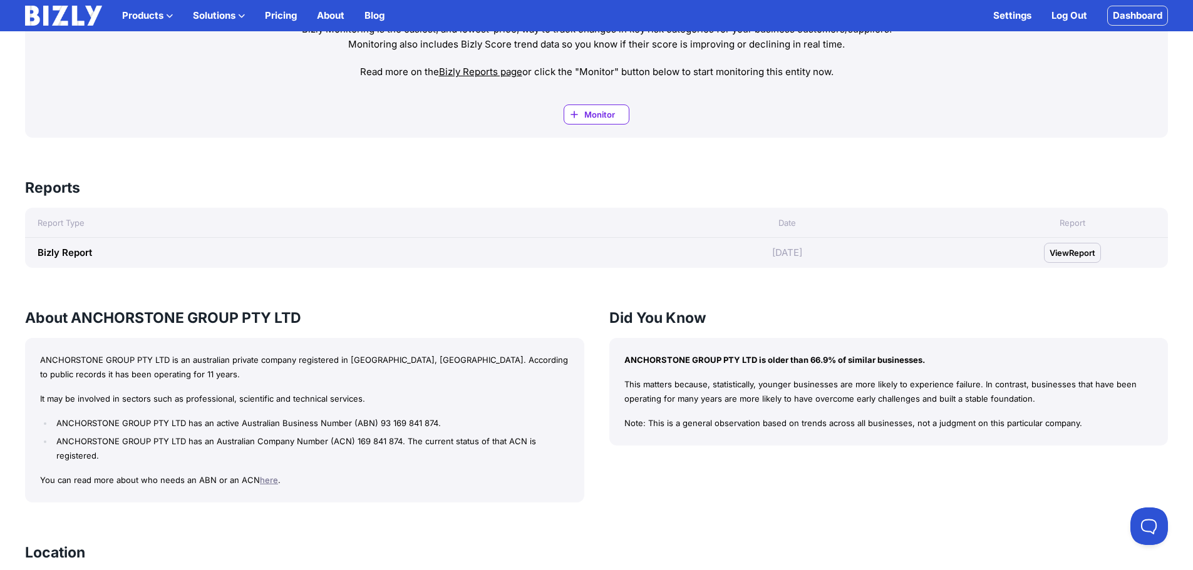
click at [63, 255] on link "Bizly Report" at bounding box center [65, 253] width 54 height 12
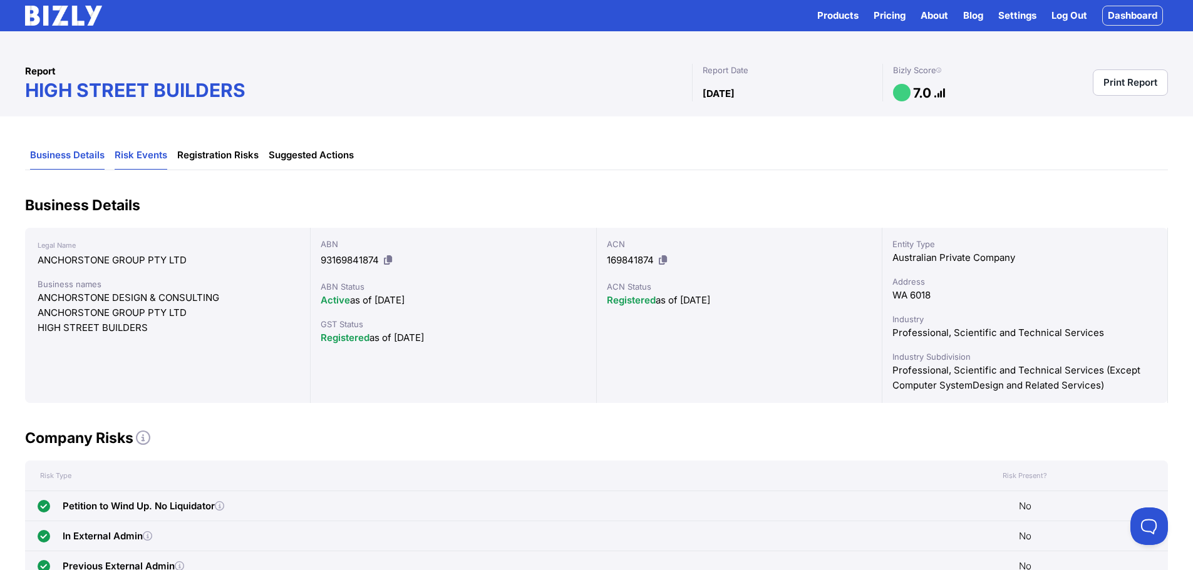
click at [140, 158] on link "Risk Events" at bounding box center [141, 155] width 53 height 28
click at [223, 160] on link "Registration Risks" at bounding box center [217, 155] width 81 height 28
click at [149, 158] on link "Risk Events" at bounding box center [141, 155] width 53 height 28
click at [229, 155] on link "Registration Risks" at bounding box center [217, 155] width 81 height 28
click at [275, 155] on link "Suggested Actions" at bounding box center [311, 155] width 85 height 28
